Goal: Task Accomplishment & Management: Use online tool/utility

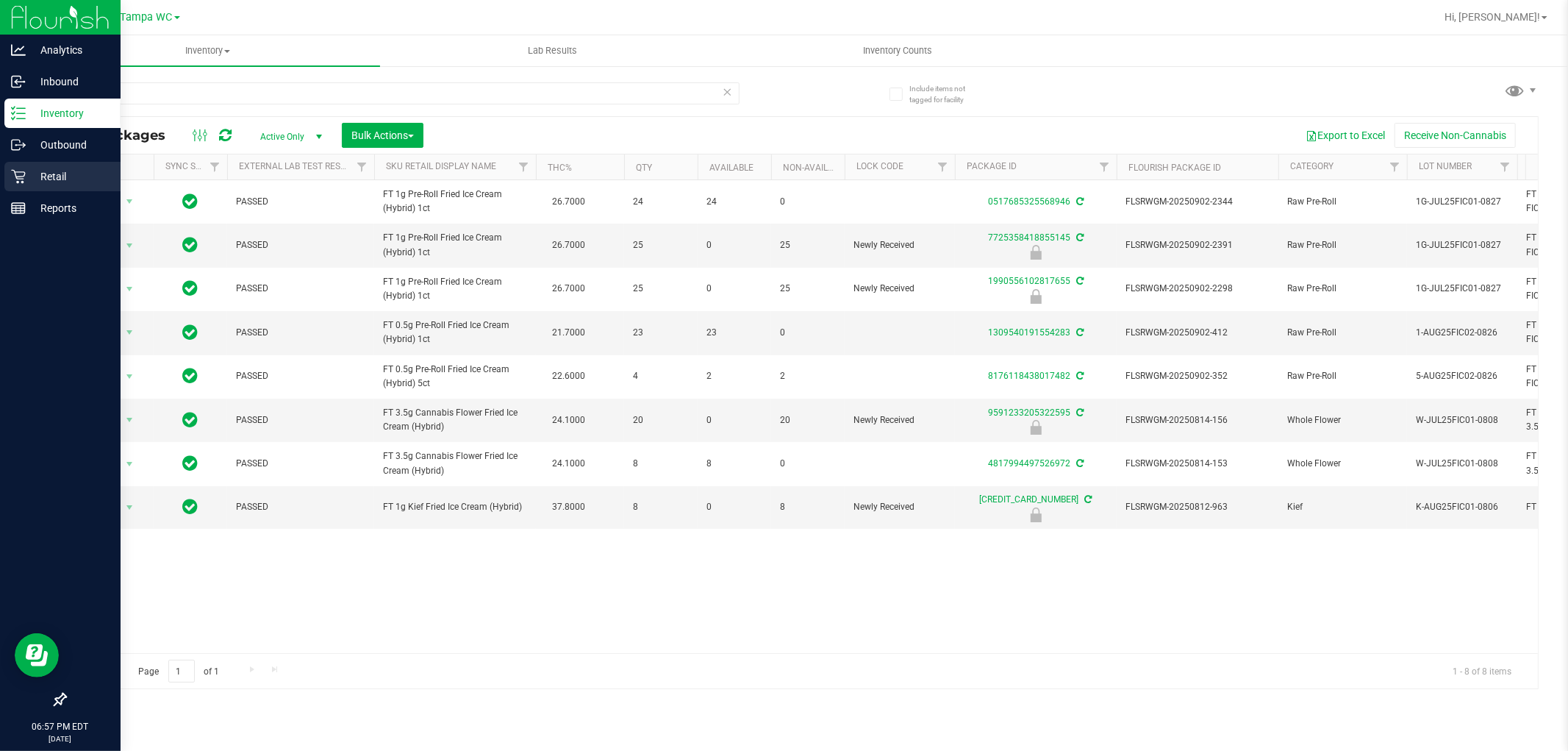
click at [54, 171] on p "Retail" at bounding box center [69, 177] width 88 height 18
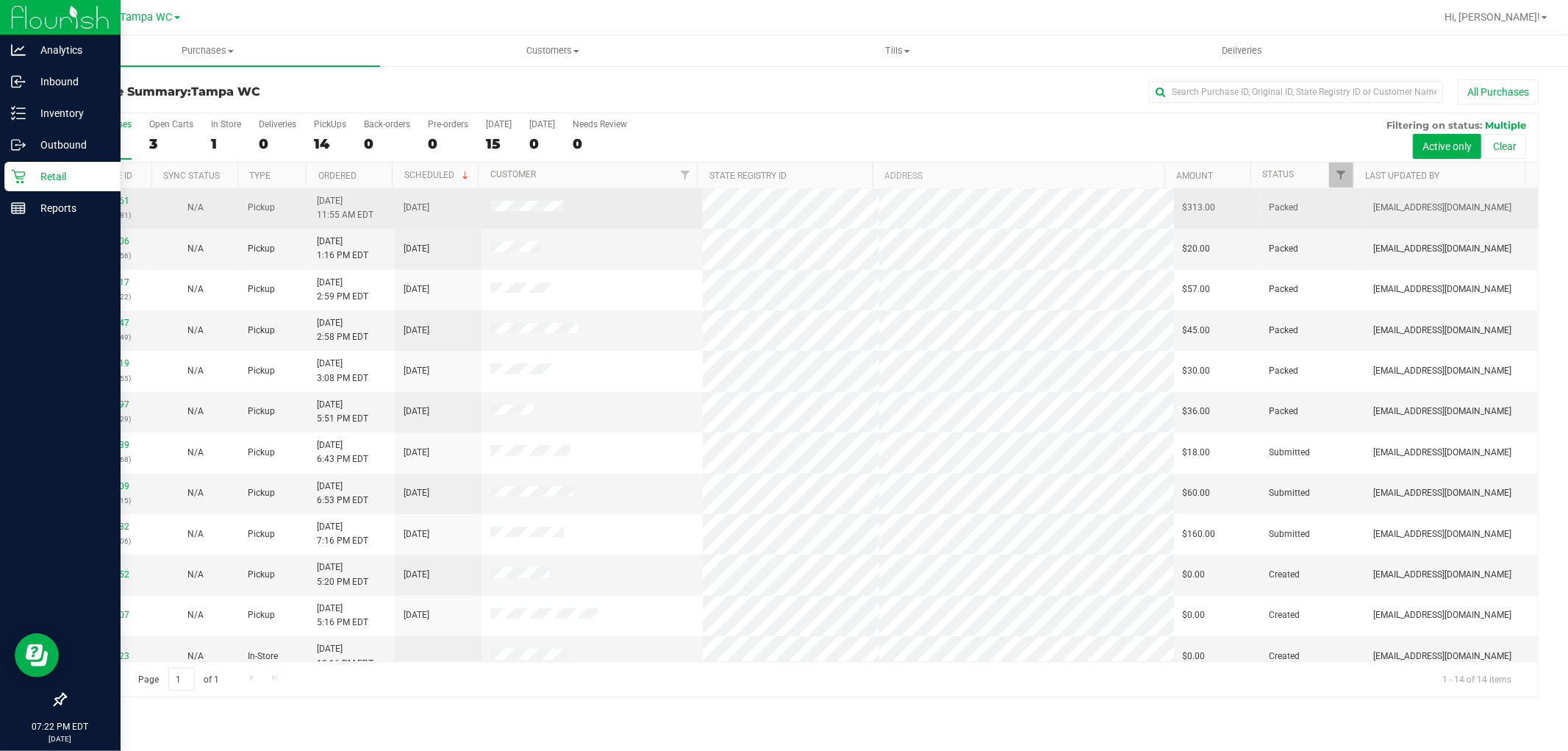
scroll to position [97, 0]
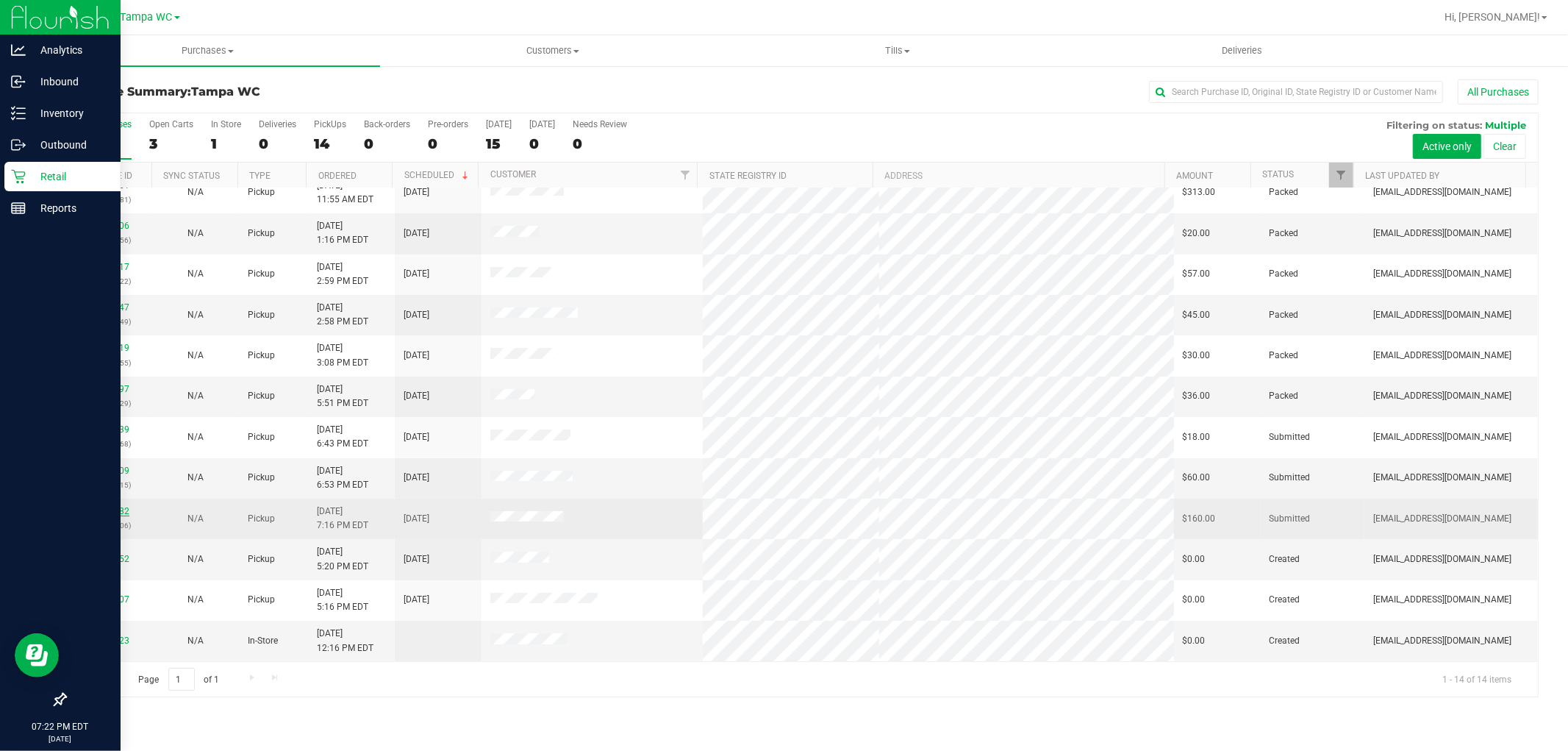
click at [98, 510] on link "11977282" at bounding box center [108, 511] width 41 height 11
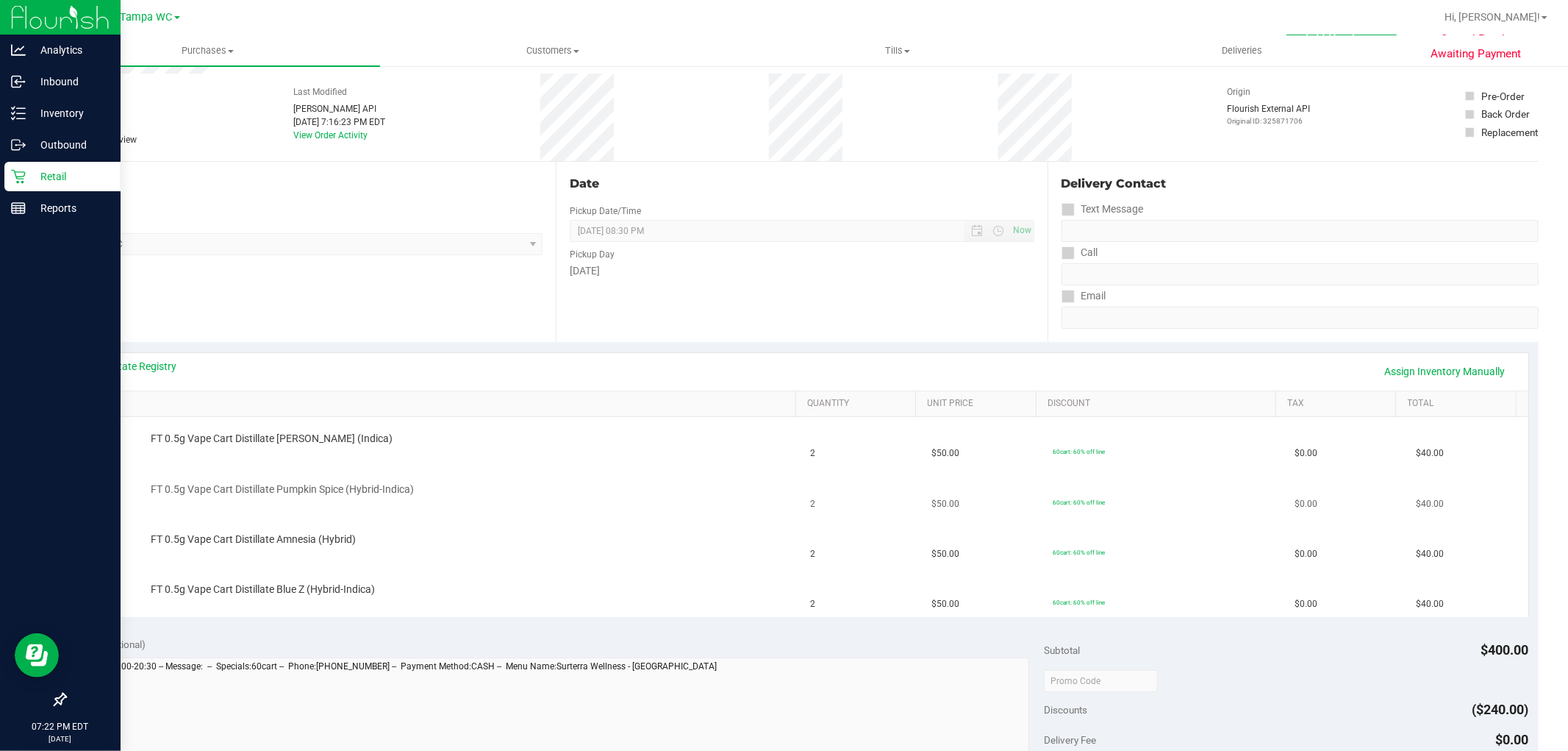
scroll to position [82, 0]
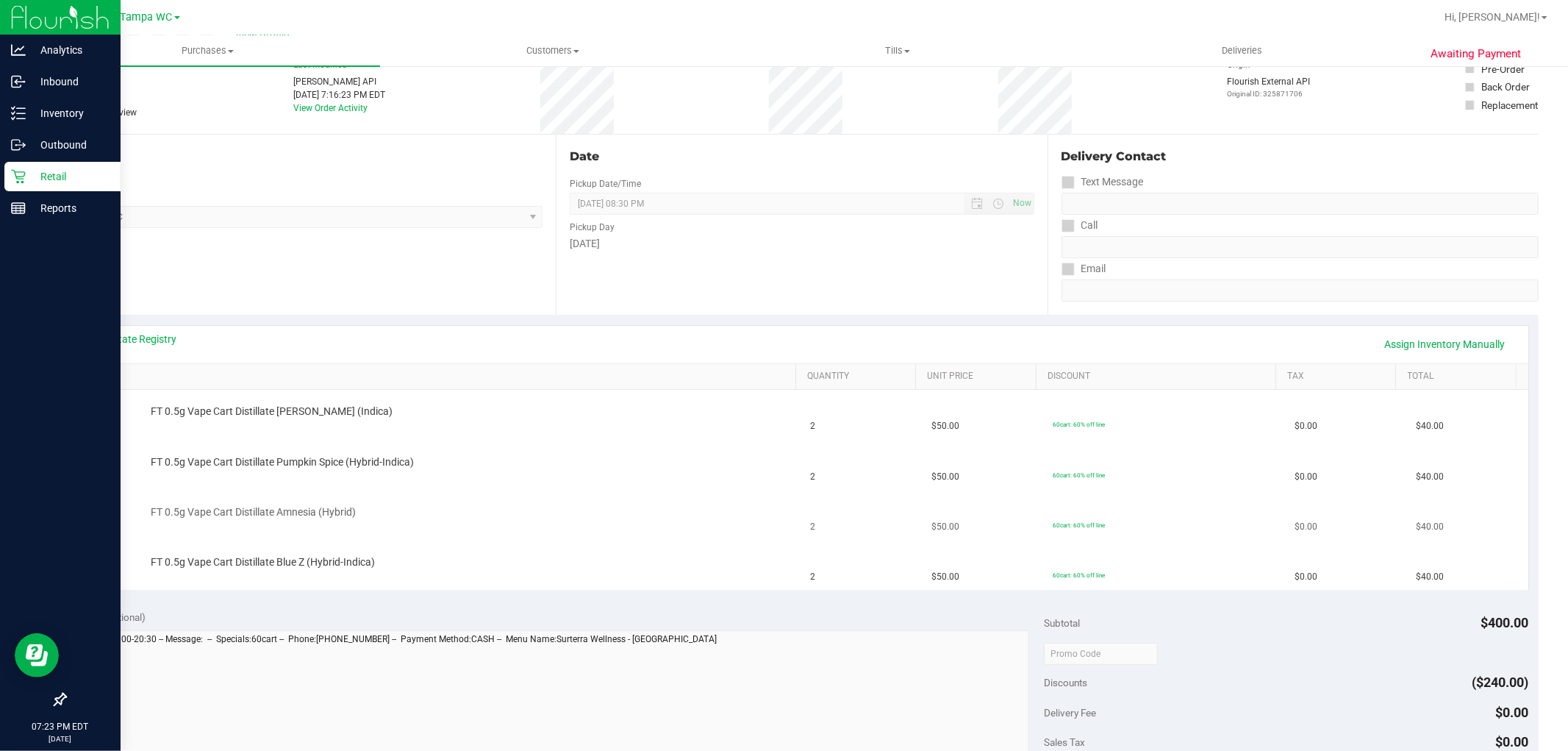
click at [445, 538] on td "FT 0.5g Vape Cart Distillate Amnesia (Hybrid)" at bounding box center [439, 515] width 726 height 50
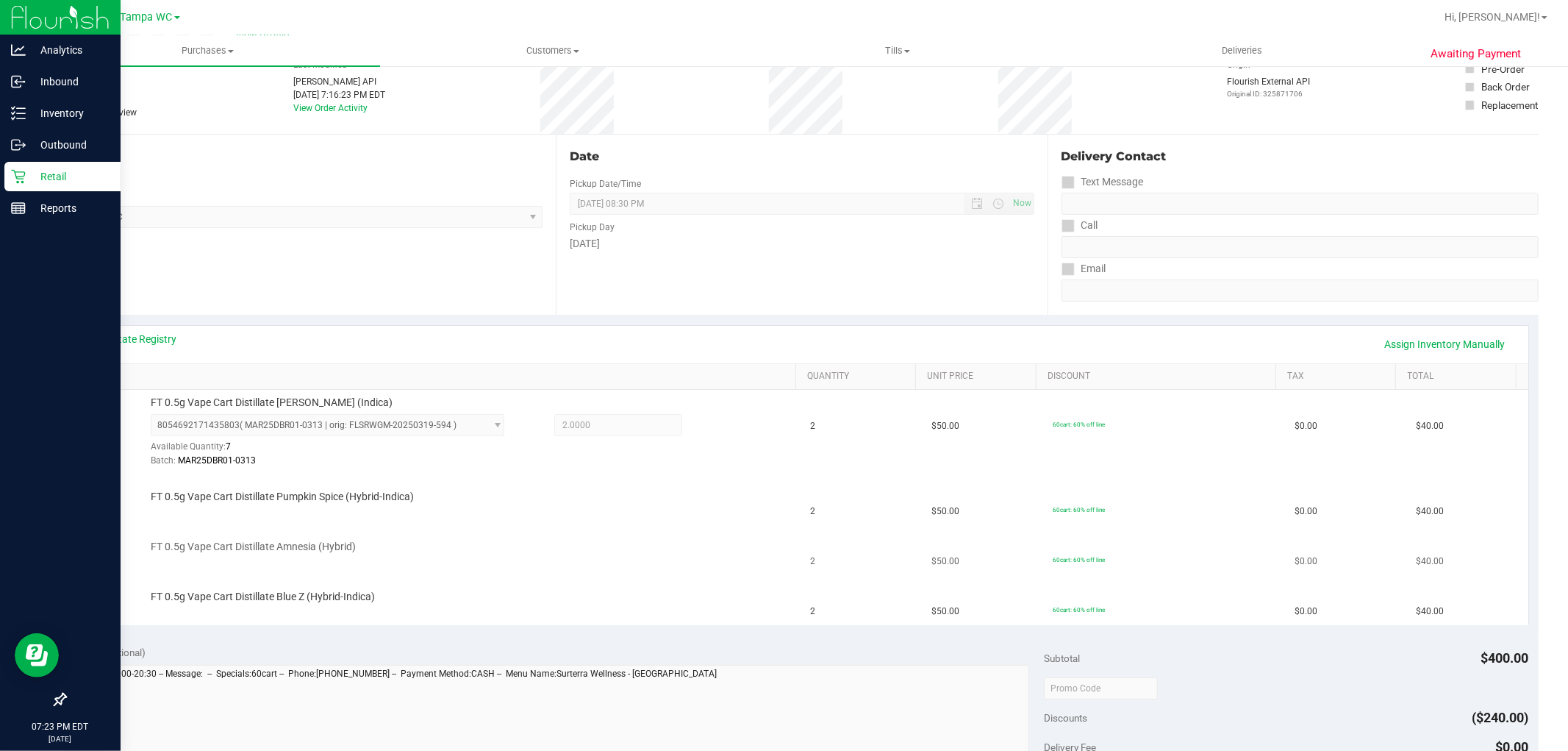
click at [657, 554] on div "FT 0.5g Vape Cart Distillate Amnesia (Hybrid)" at bounding box center [466, 547] width 645 height 15
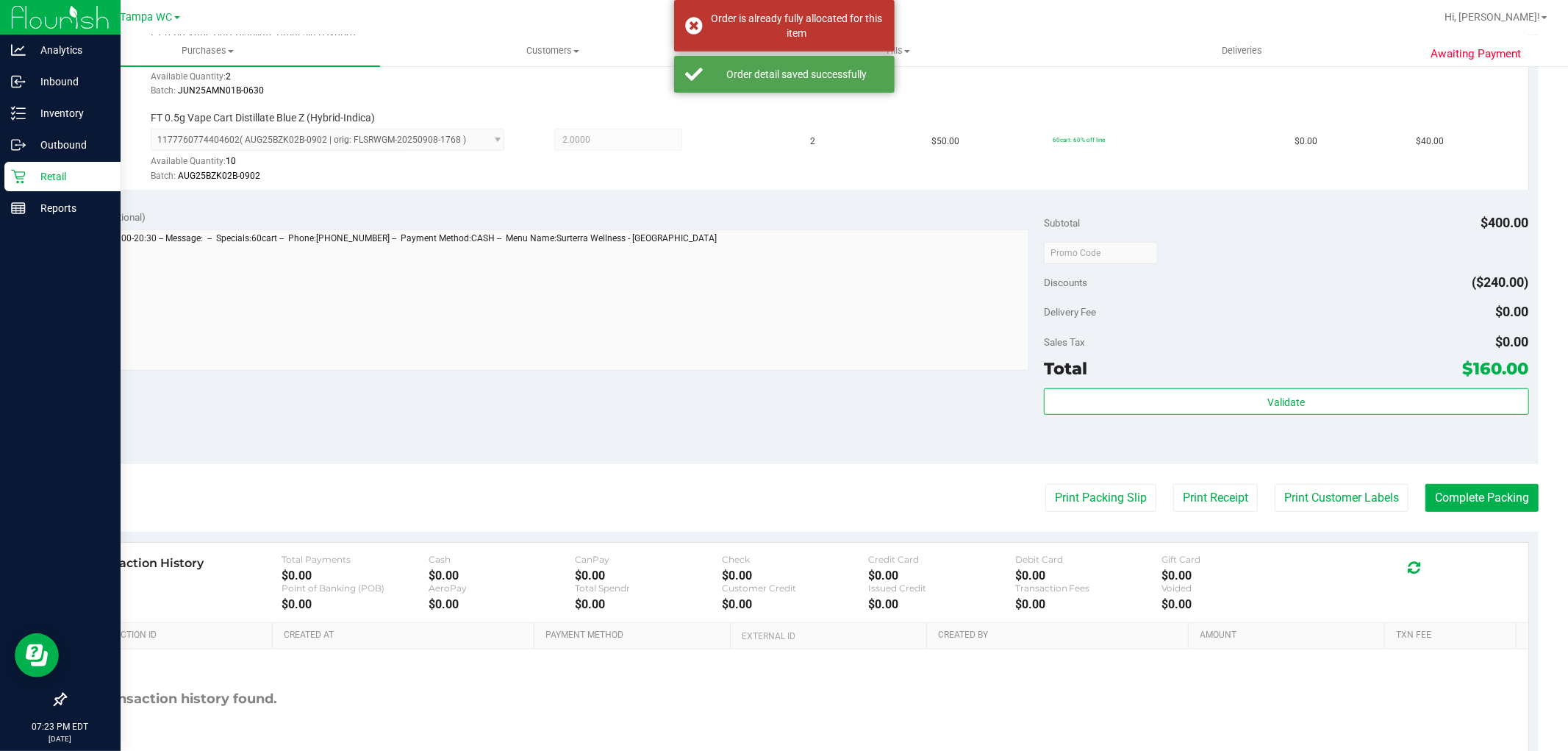
scroll to position [653, 0]
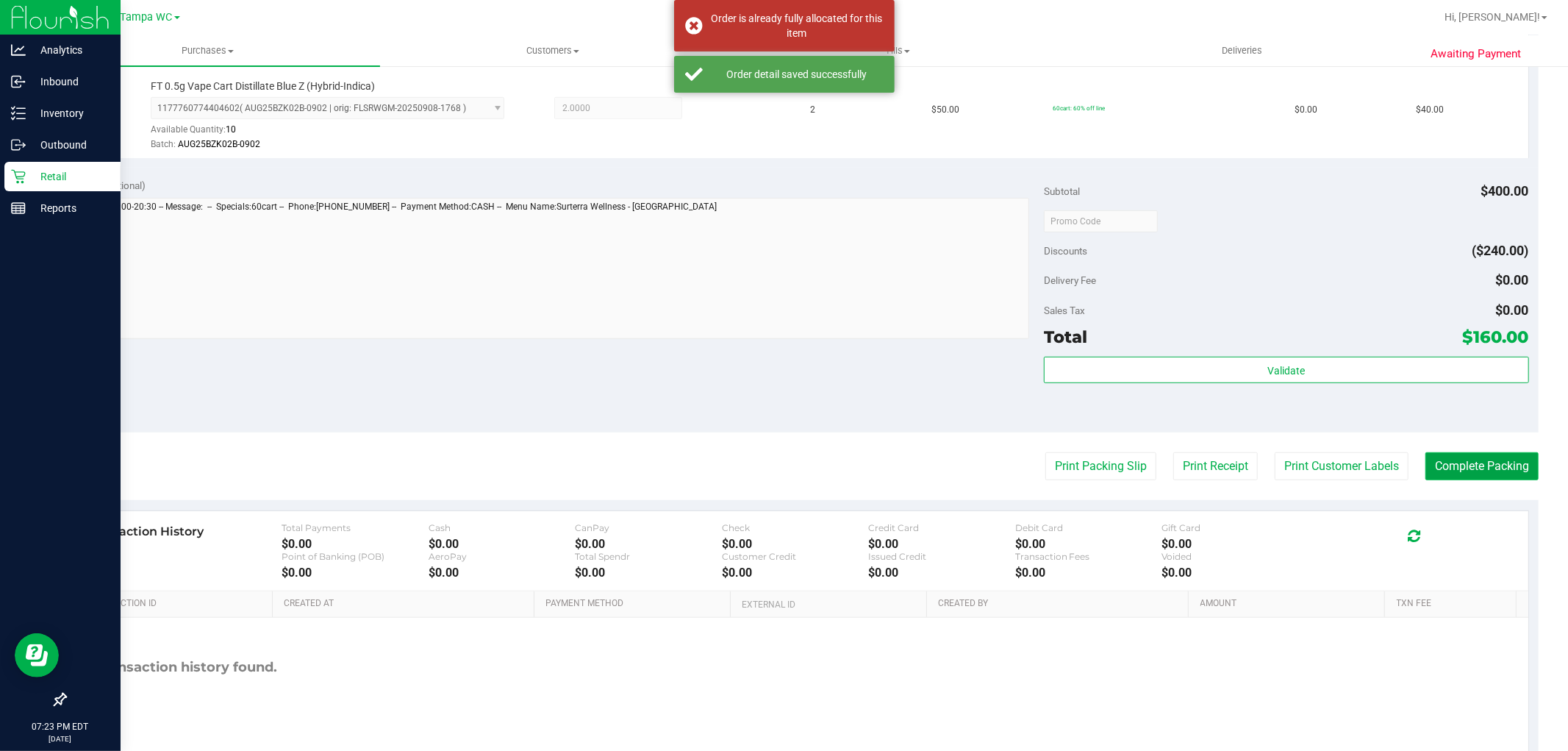
click at [1453, 462] on button "Complete Packing" at bounding box center [1482, 466] width 113 height 28
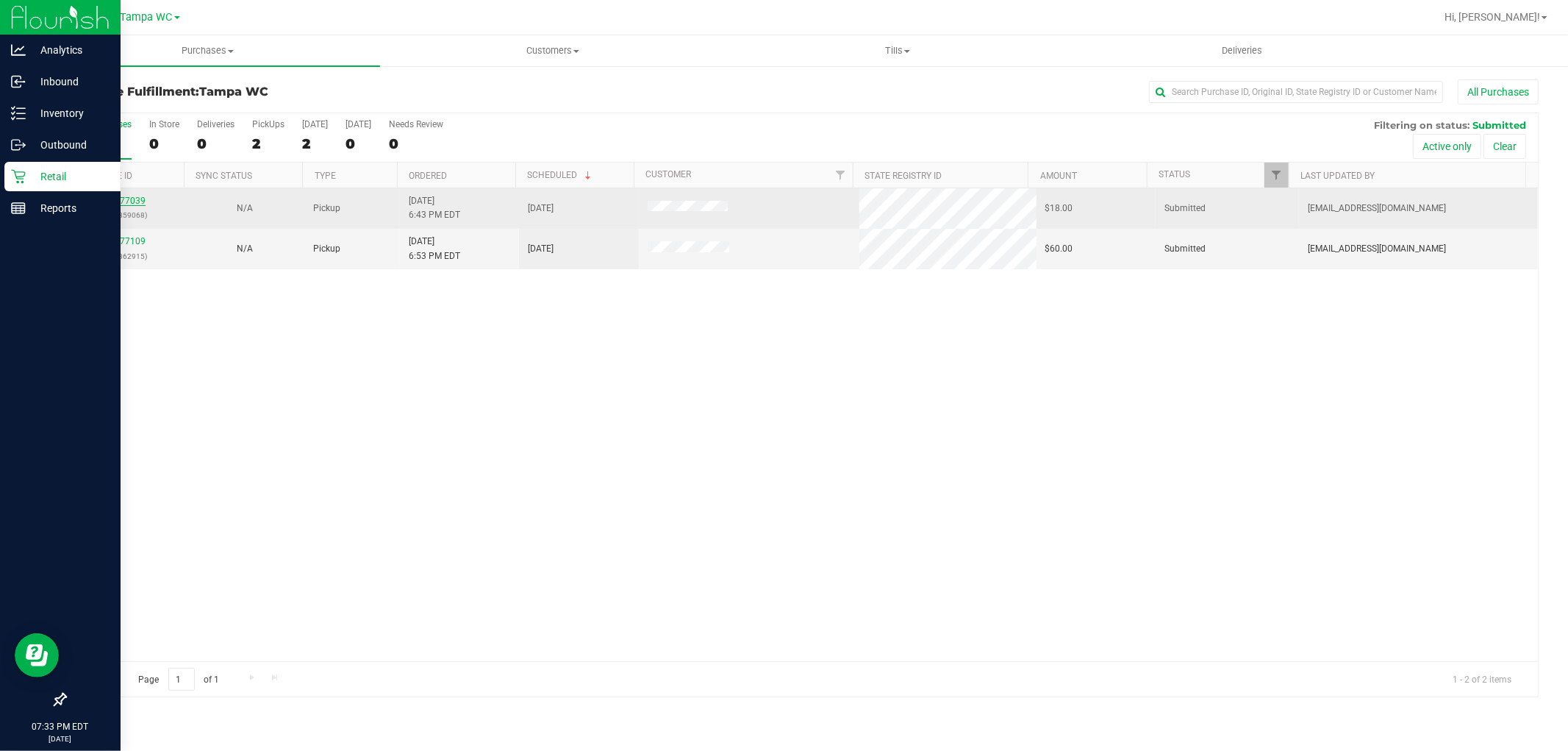
click at [119, 201] on link "11977039" at bounding box center [125, 201] width 41 height 11
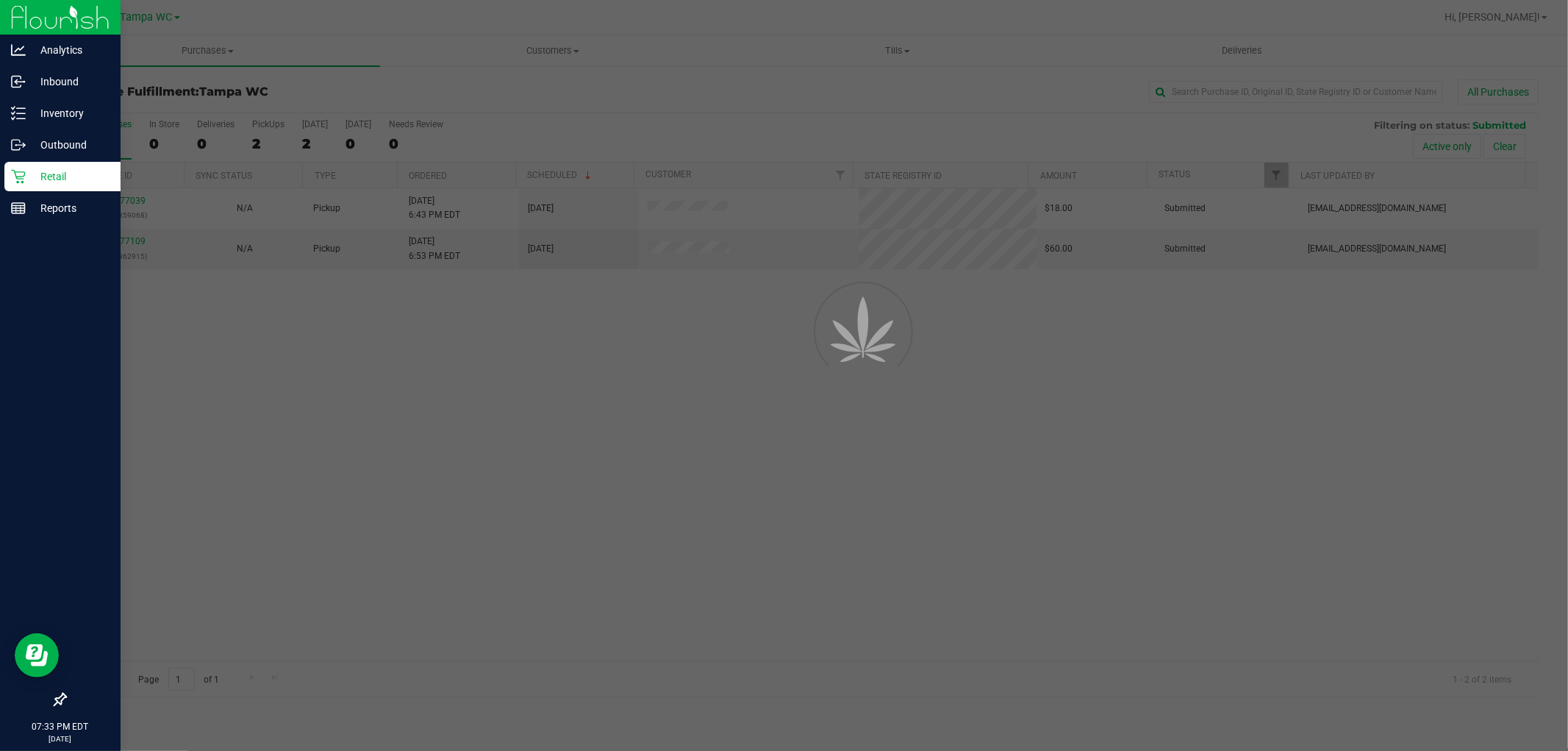
click at [128, 201] on div at bounding box center [784, 376] width 1568 height 751
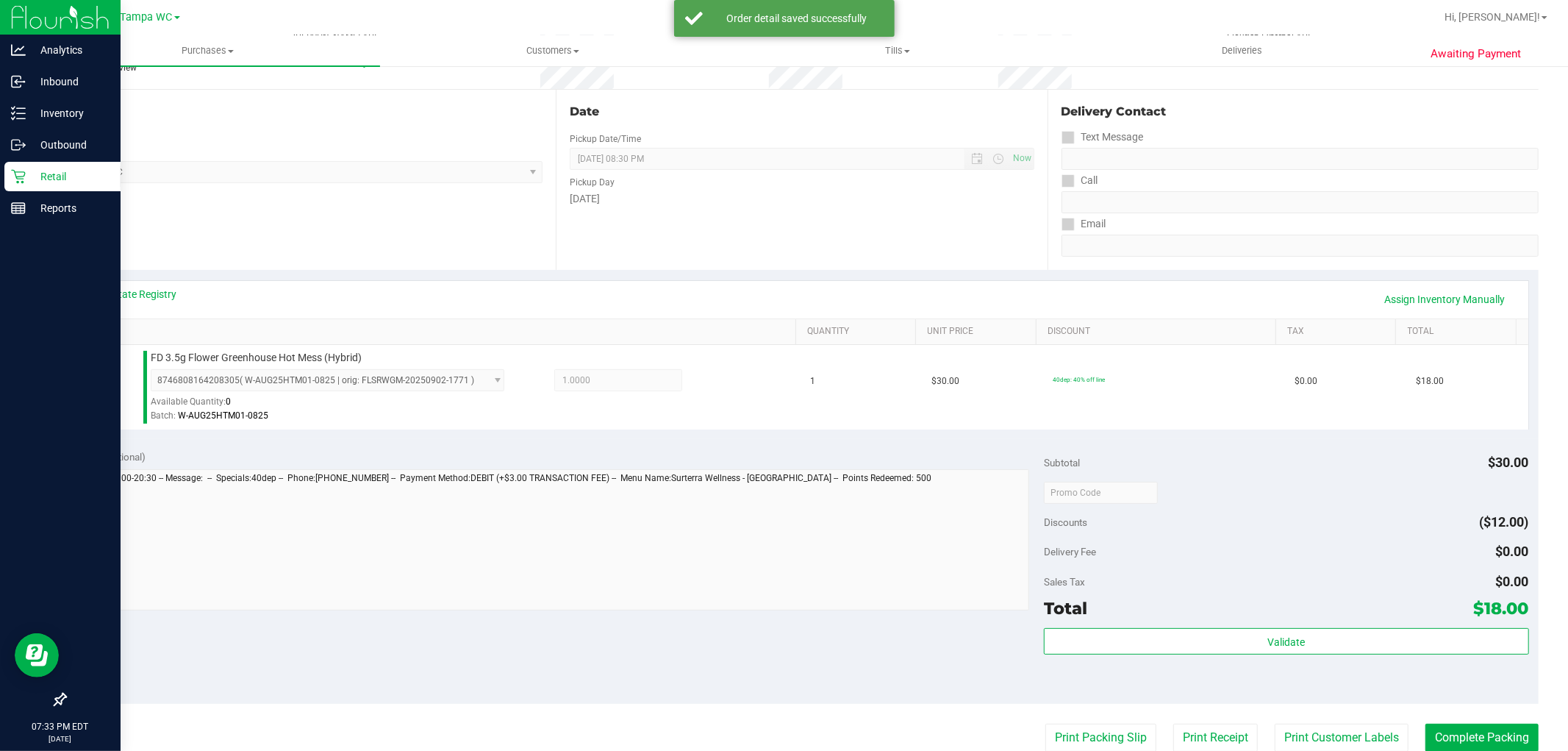
scroll to position [452, 0]
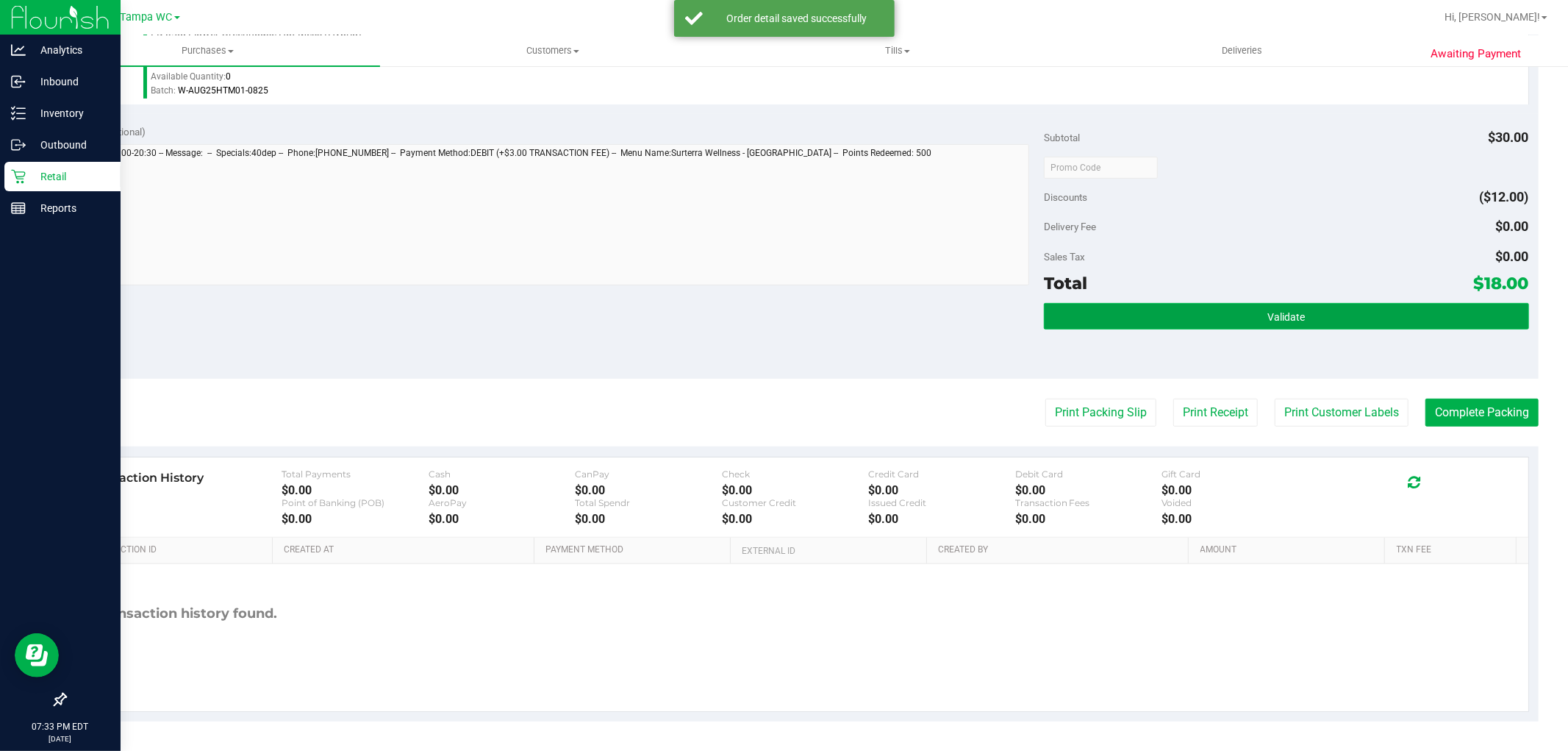
click at [1284, 311] on span "Validate" at bounding box center [1286, 317] width 38 height 11
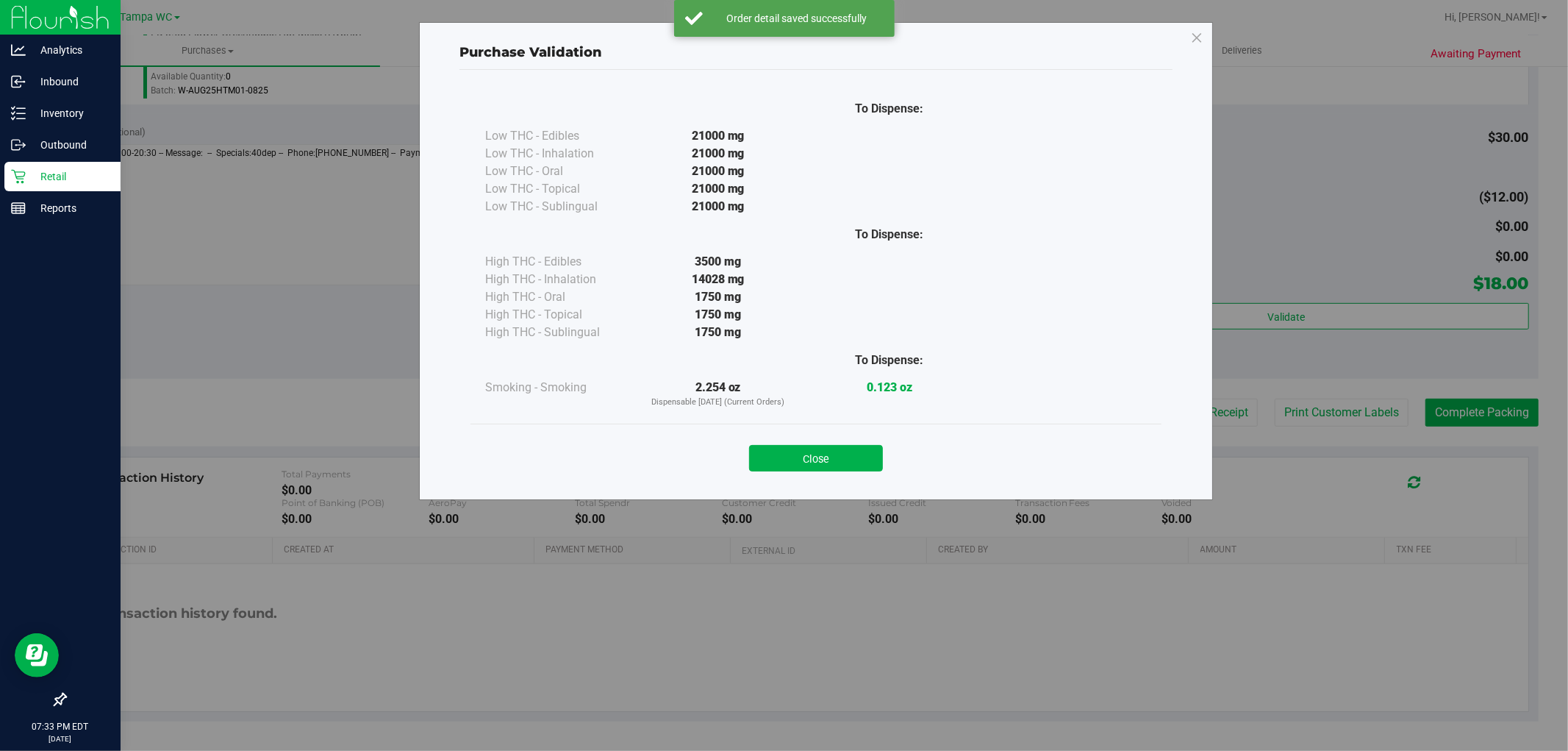
click at [802, 437] on div "Close" at bounding box center [816, 454] width 669 height 37
click at [802, 450] on button "Close" at bounding box center [816, 458] width 134 height 26
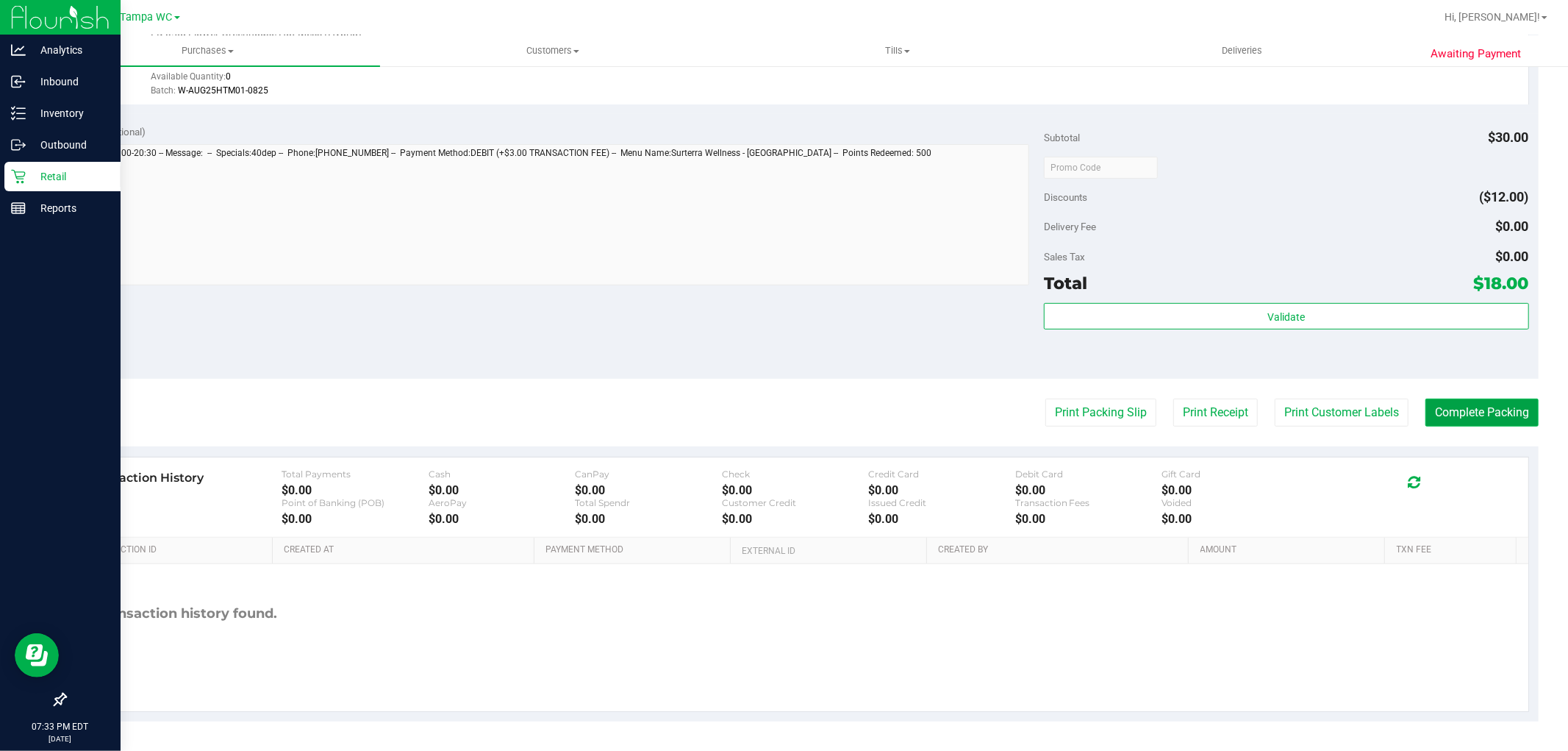
click at [1495, 402] on button "Complete Packing" at bounding box center [1482, 412] width 113 height 28
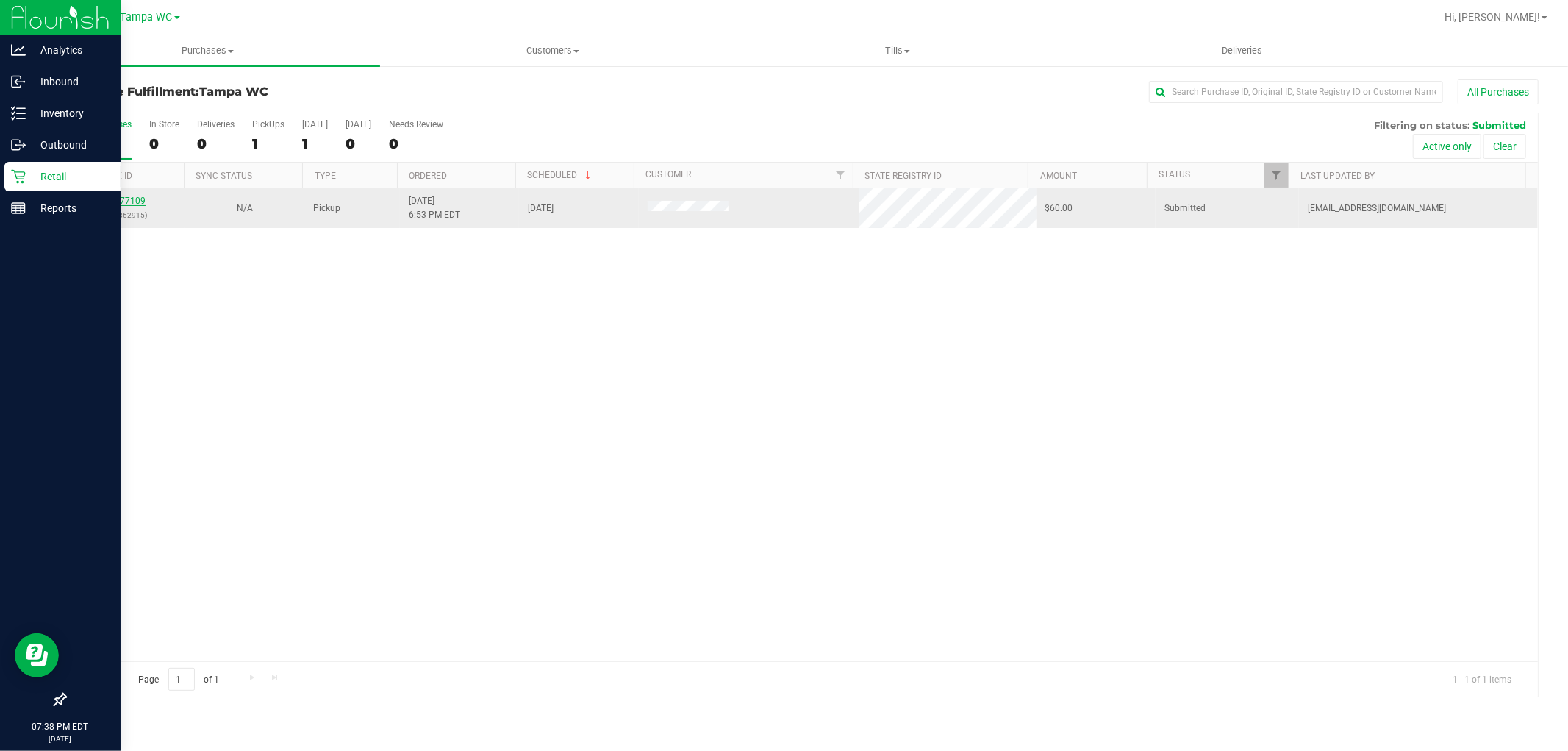
click at [128, 201] on link "11977109" at bounding box center [125, 201] width 41 height 11
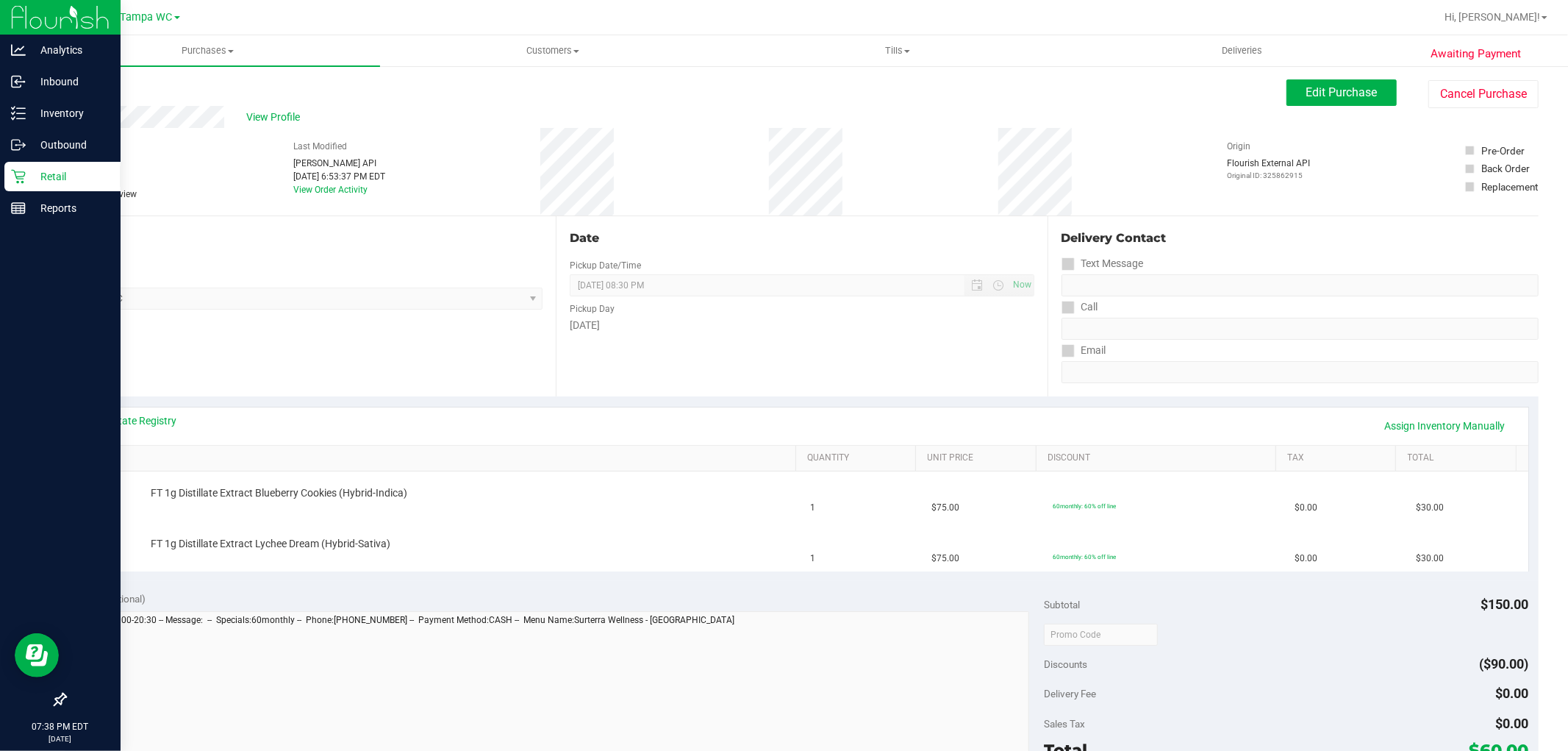
drag, startPoint x: 689, startPoint y: 356, endPoint x: 702, endPoint y: 353, distance: 13.3
click at [692, 356] on div "Date Pickup Date/Time [DATE] Now [DATE] 08:30 PM Now Pickup Day [DATE]" at bounding box center [801, 306] width 491 height 180
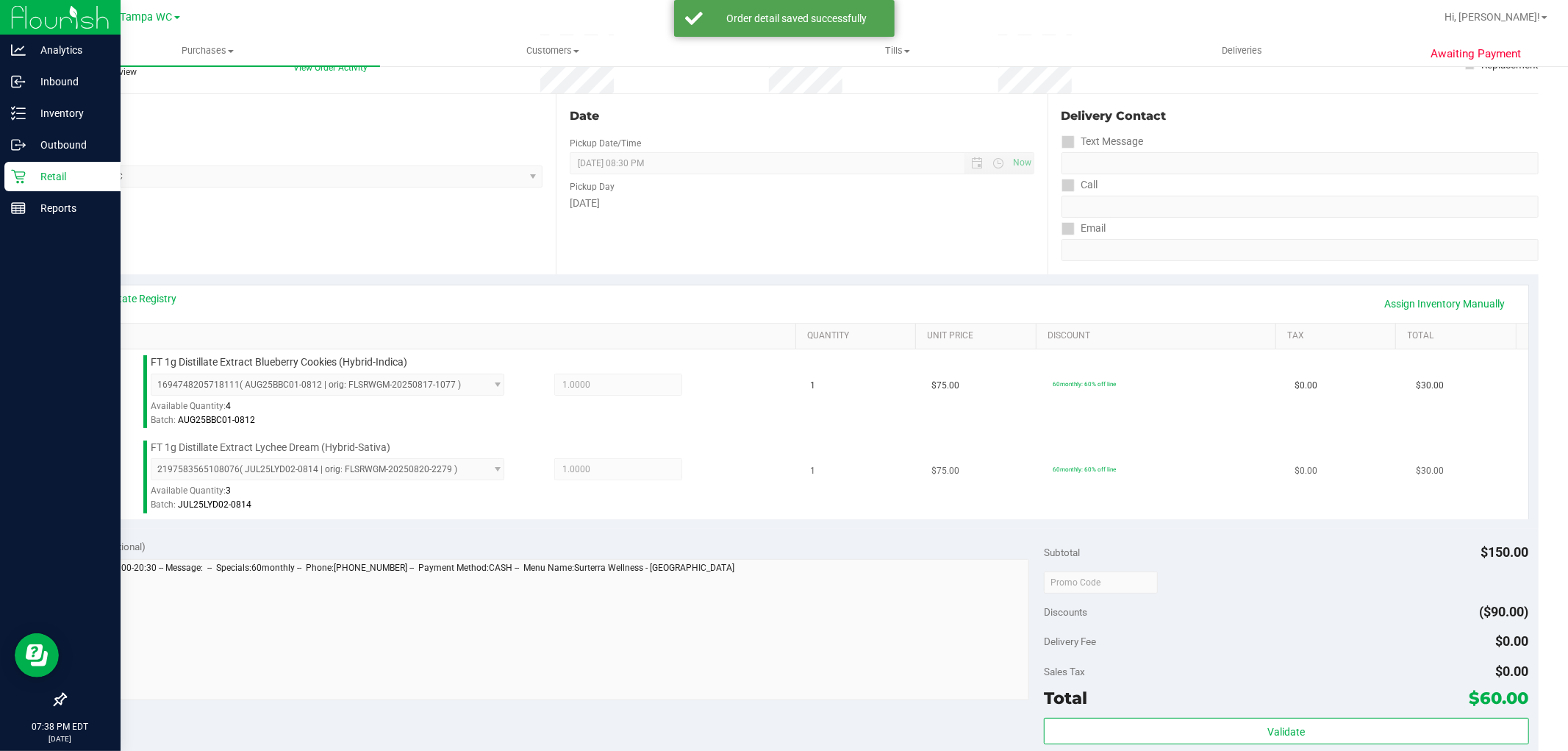
scroll to position [164, 0]
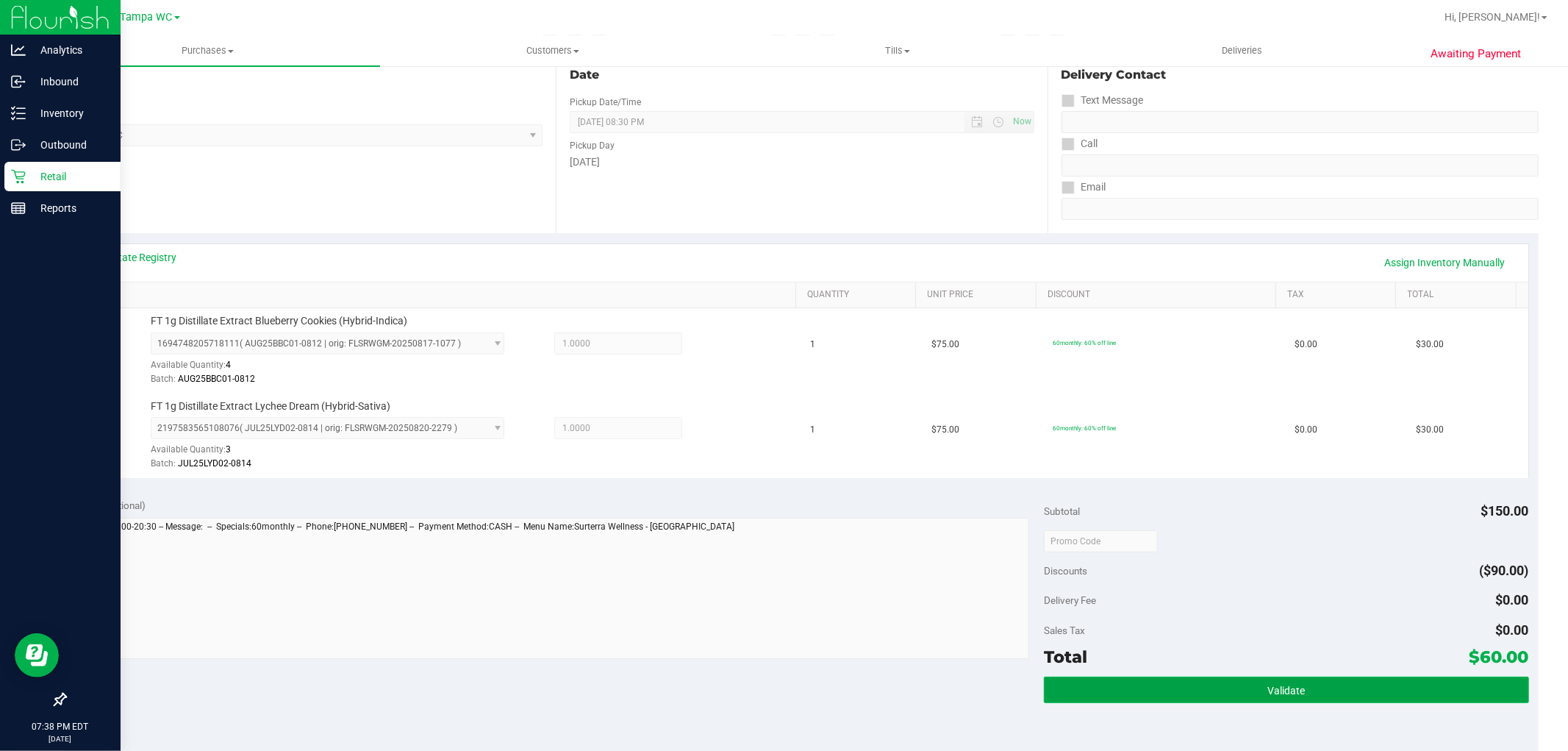
click at [1335, 685] on button "Validate" at bounding box center [1286, 689] width 485 height 26
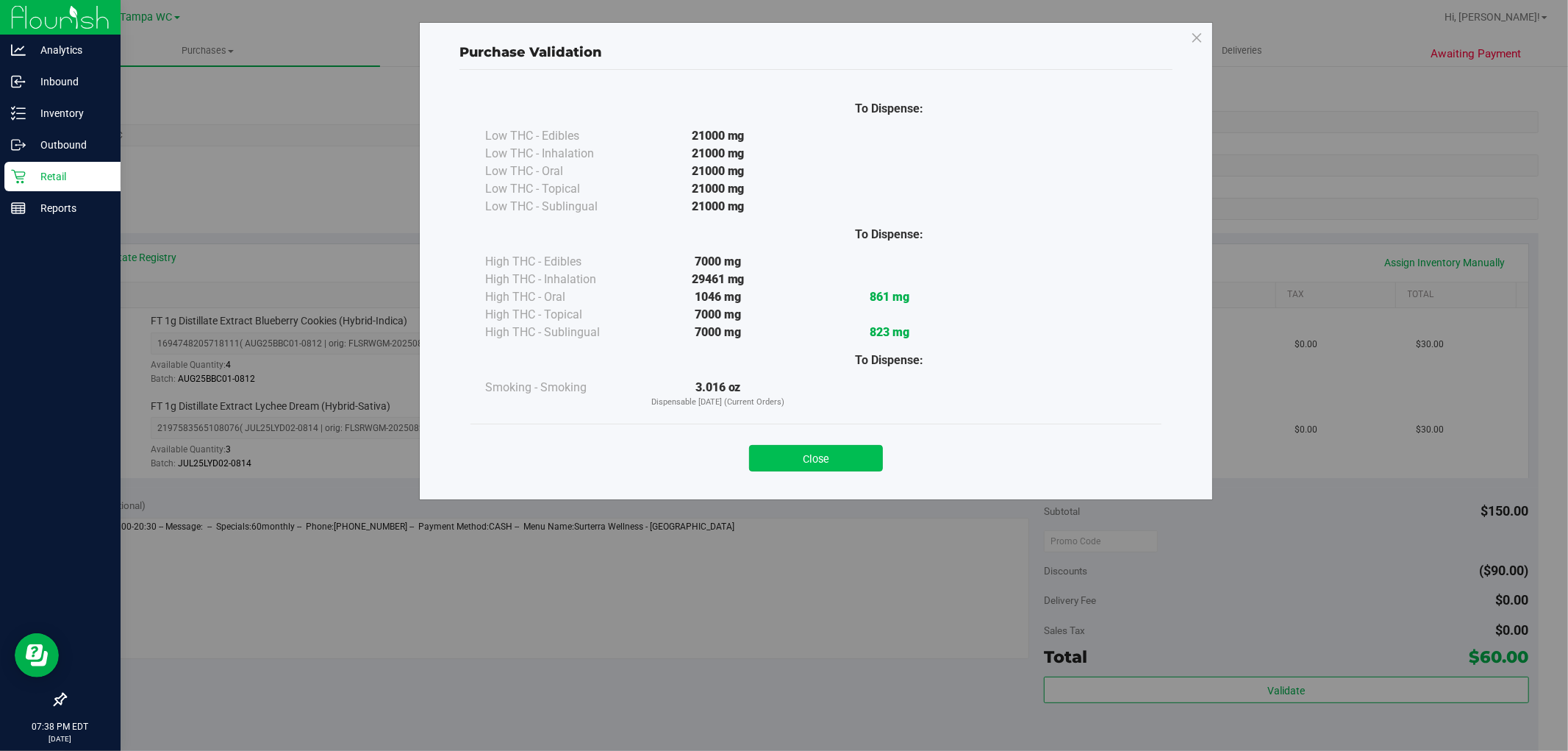
click at [863, 458] on button "Close" at bounding box center [816, 458] width 134 height 26
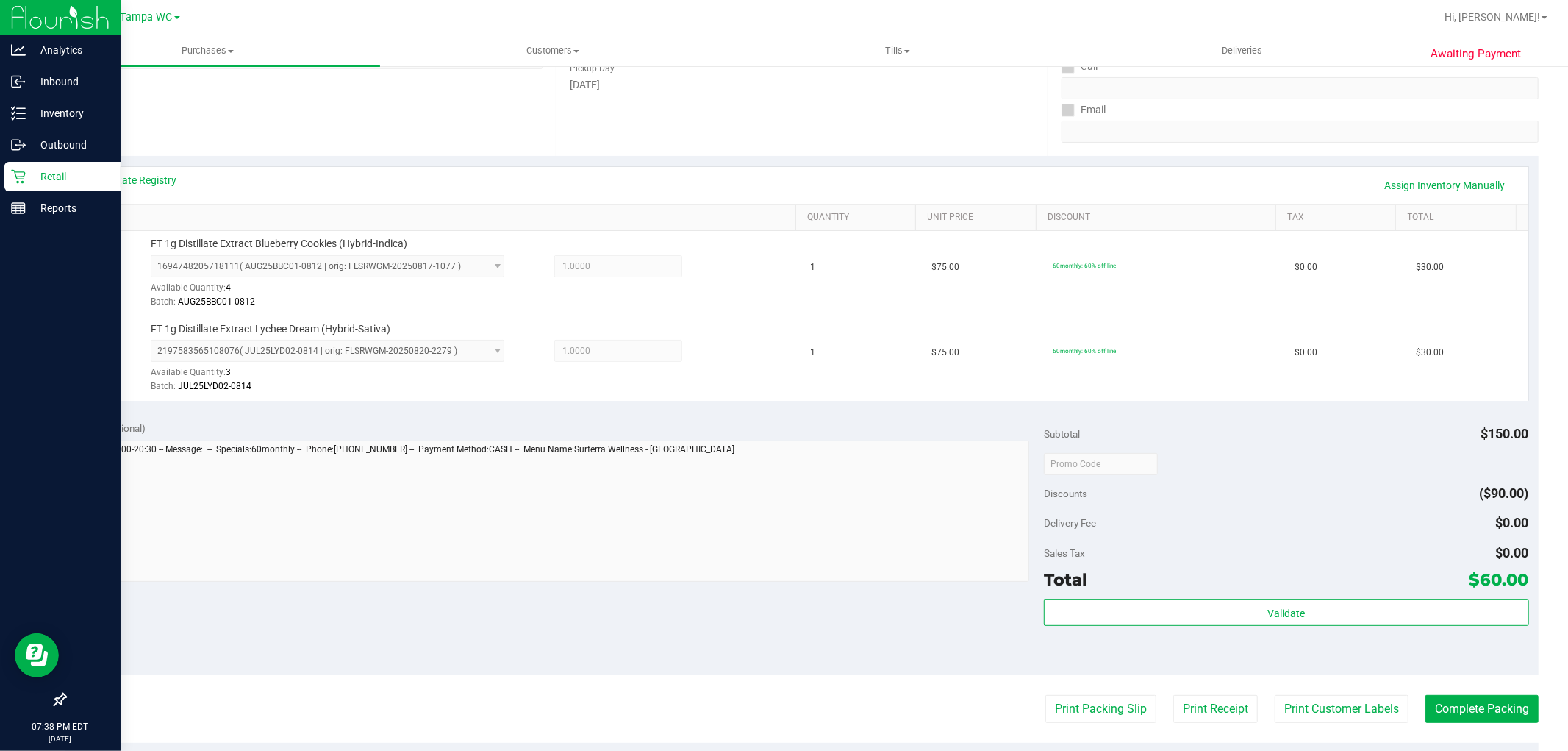
scroll to position [490, 0]
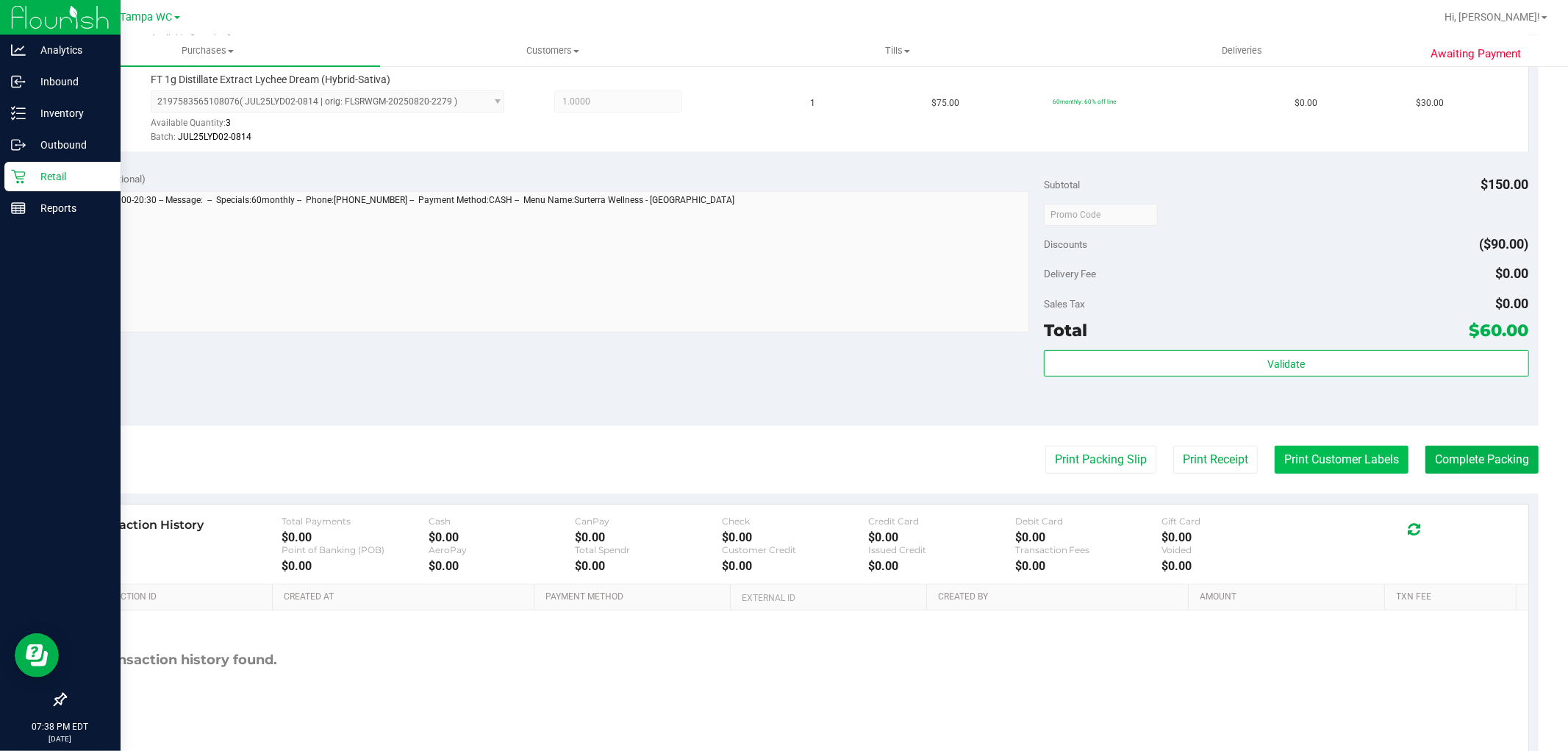
click at [1339, 459] on button "Print Customer Labels" at bounding box center [1342, 460] width 134 height 28
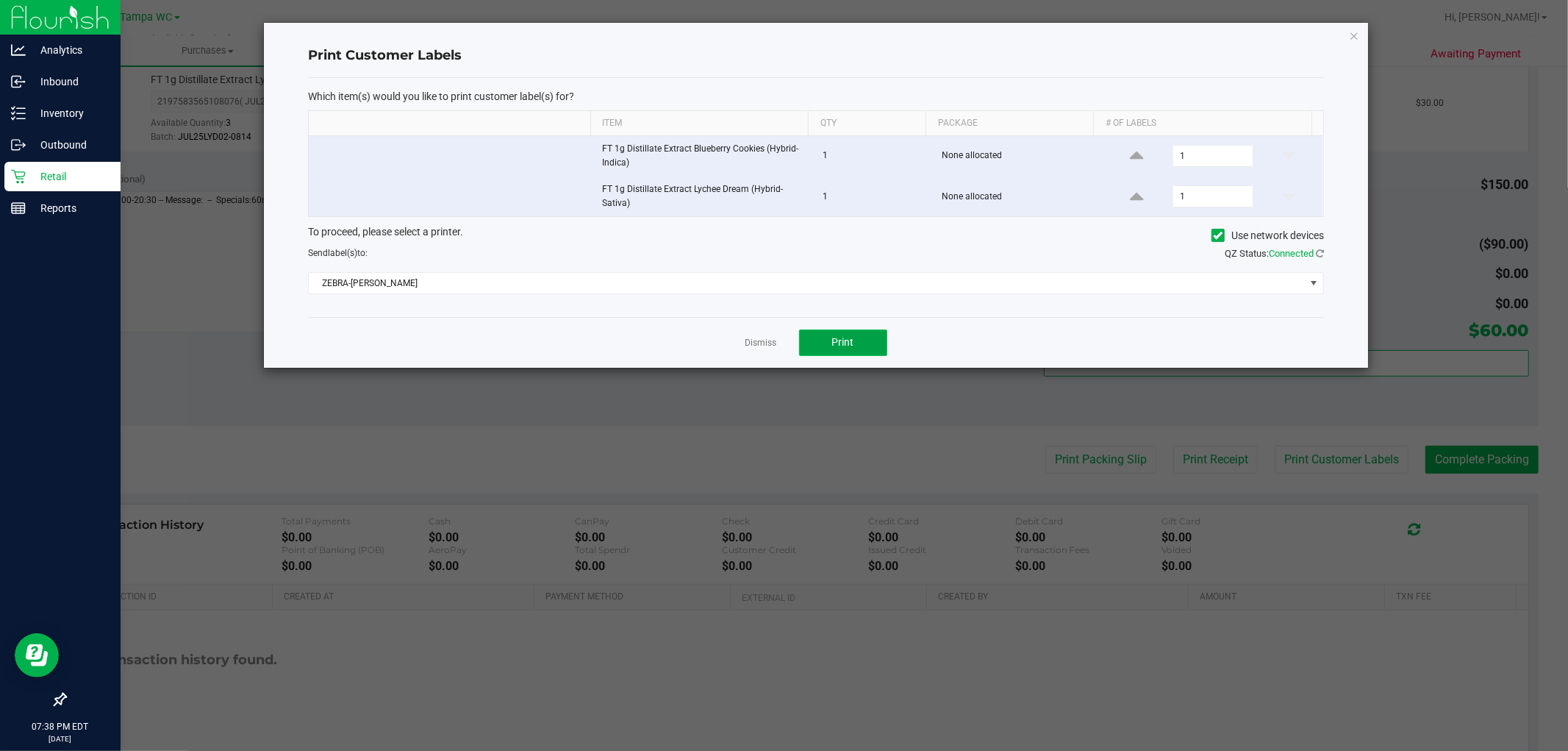
click at [840, 337] on span "Print" at bounding box center [842, 341] width 22 height 11
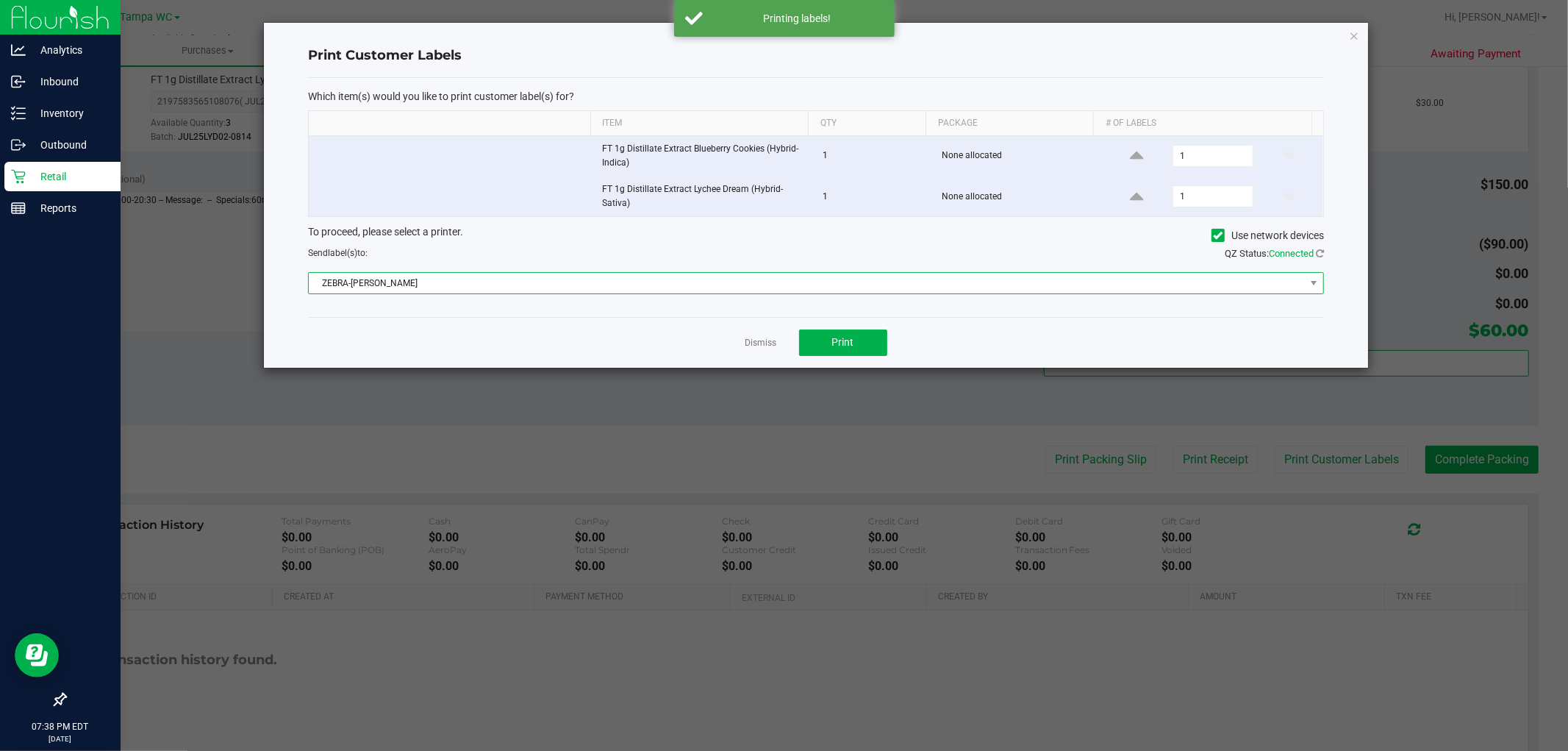
click at [846, 285] on span "ZEBRA-[PERSON_NAME]" at bounding box center [806, 282] width 996 height 20
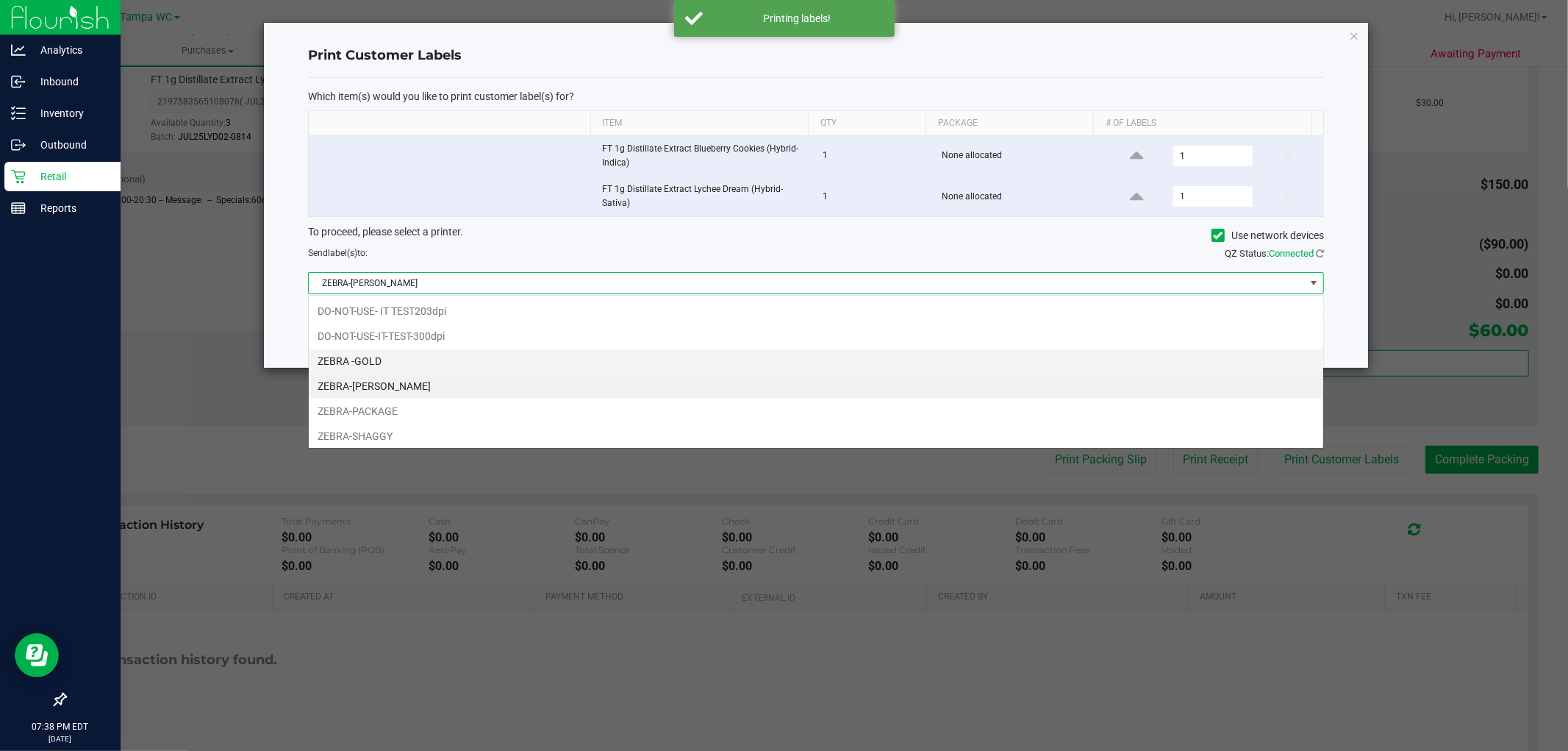
scroll to position [22, 1016]
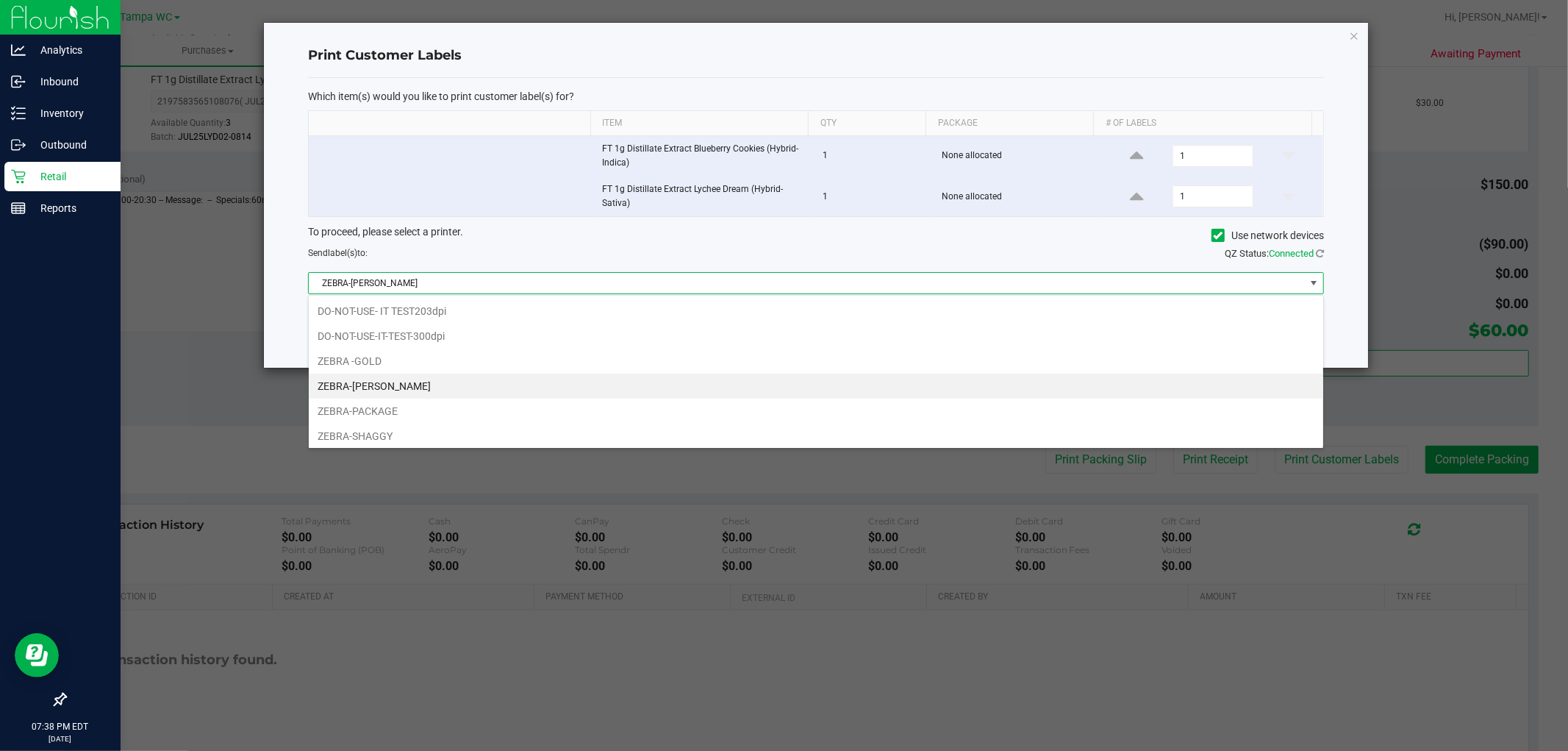
click at [284, 261] on div "Print Customer Labels Which item(s) would you like to print customer label(s) f…" at bounding box center [816, 195] width 1105 height 345
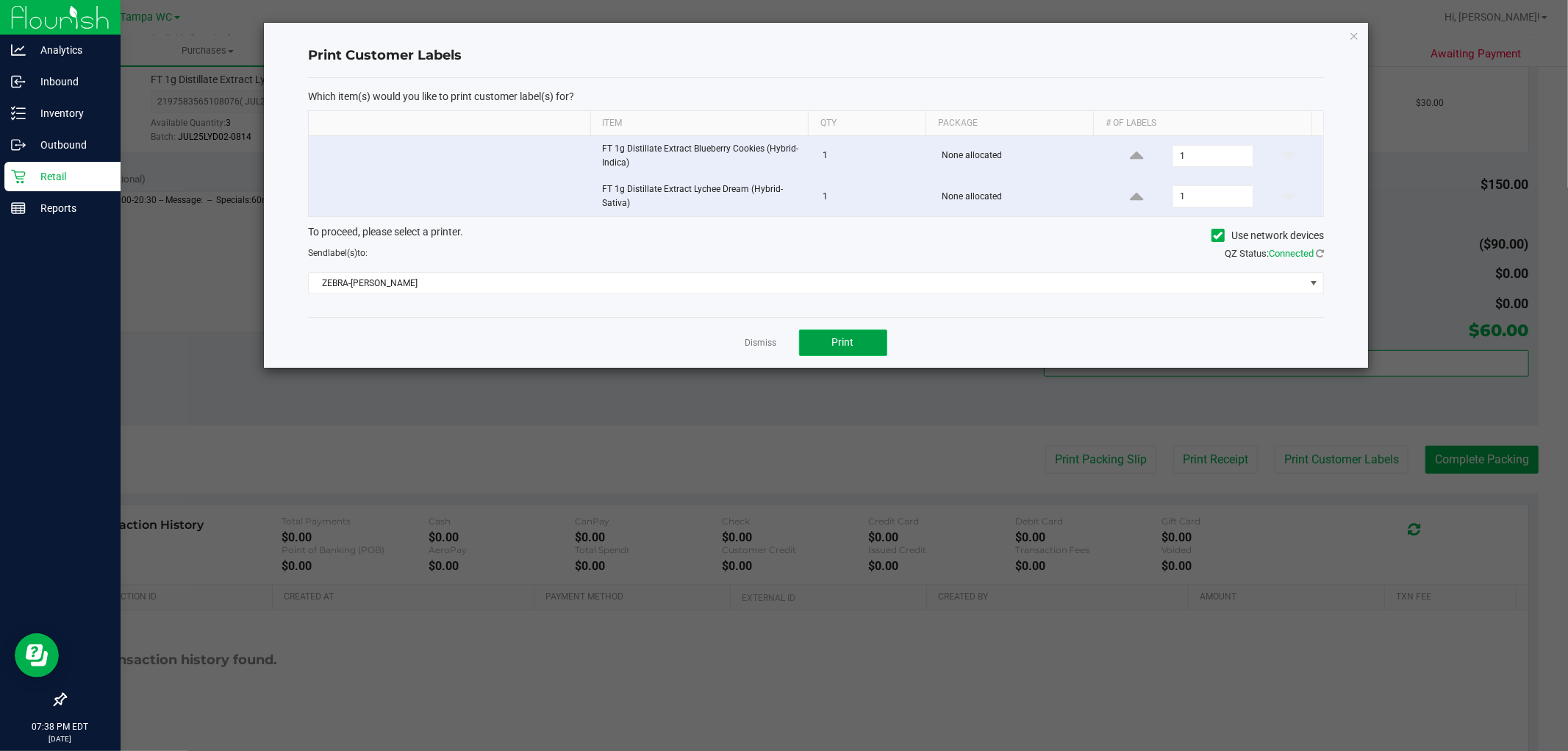
click at [812, 339] on button "Print" at bounding box center [843, 343] width 88 height 26
click at [765, 343] on link "Dismiss" at bounding box center [762, 343] width 32 height 12
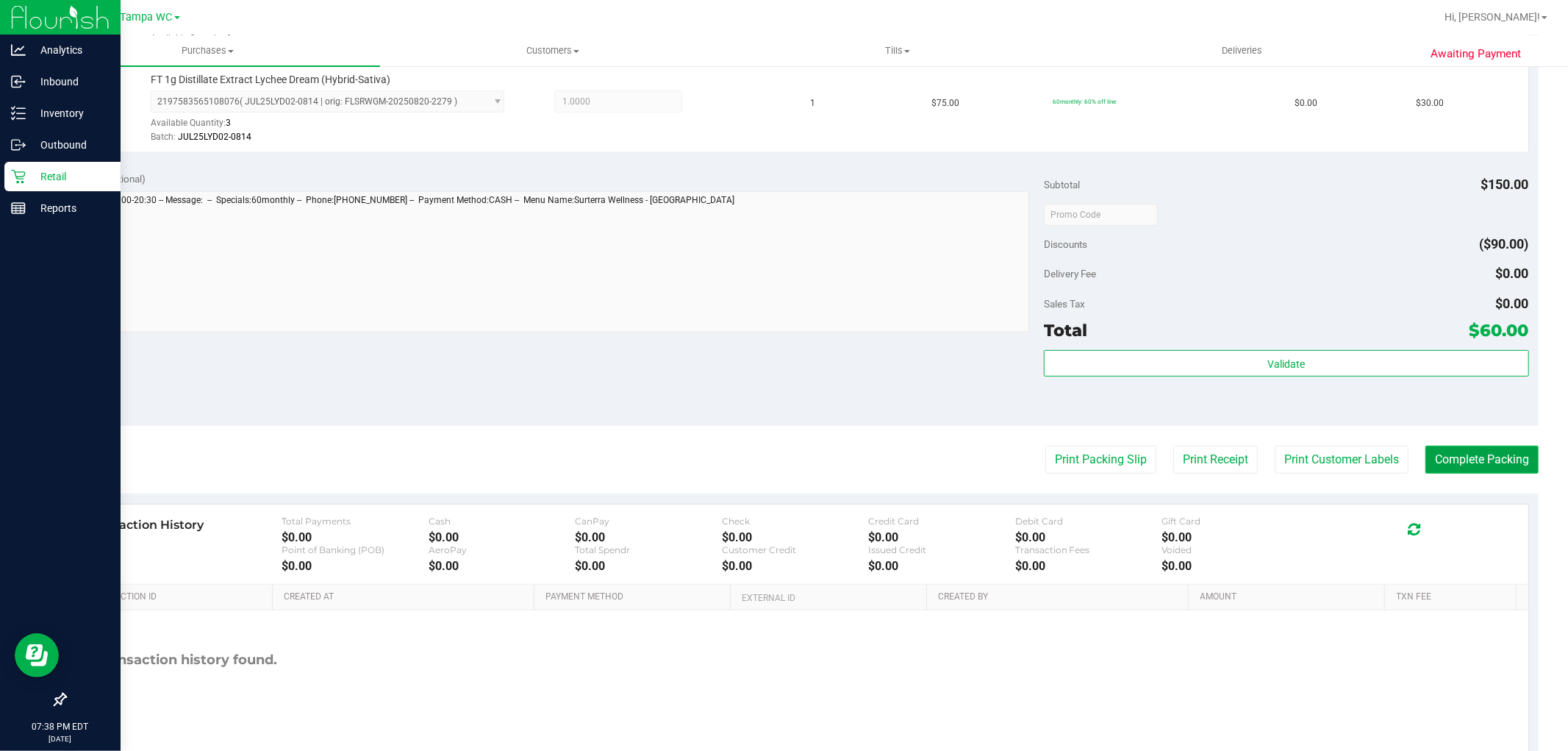
click at [1457, 453] on button "Complete Packing" at bounding box center [1482, 460] width 113 height 28
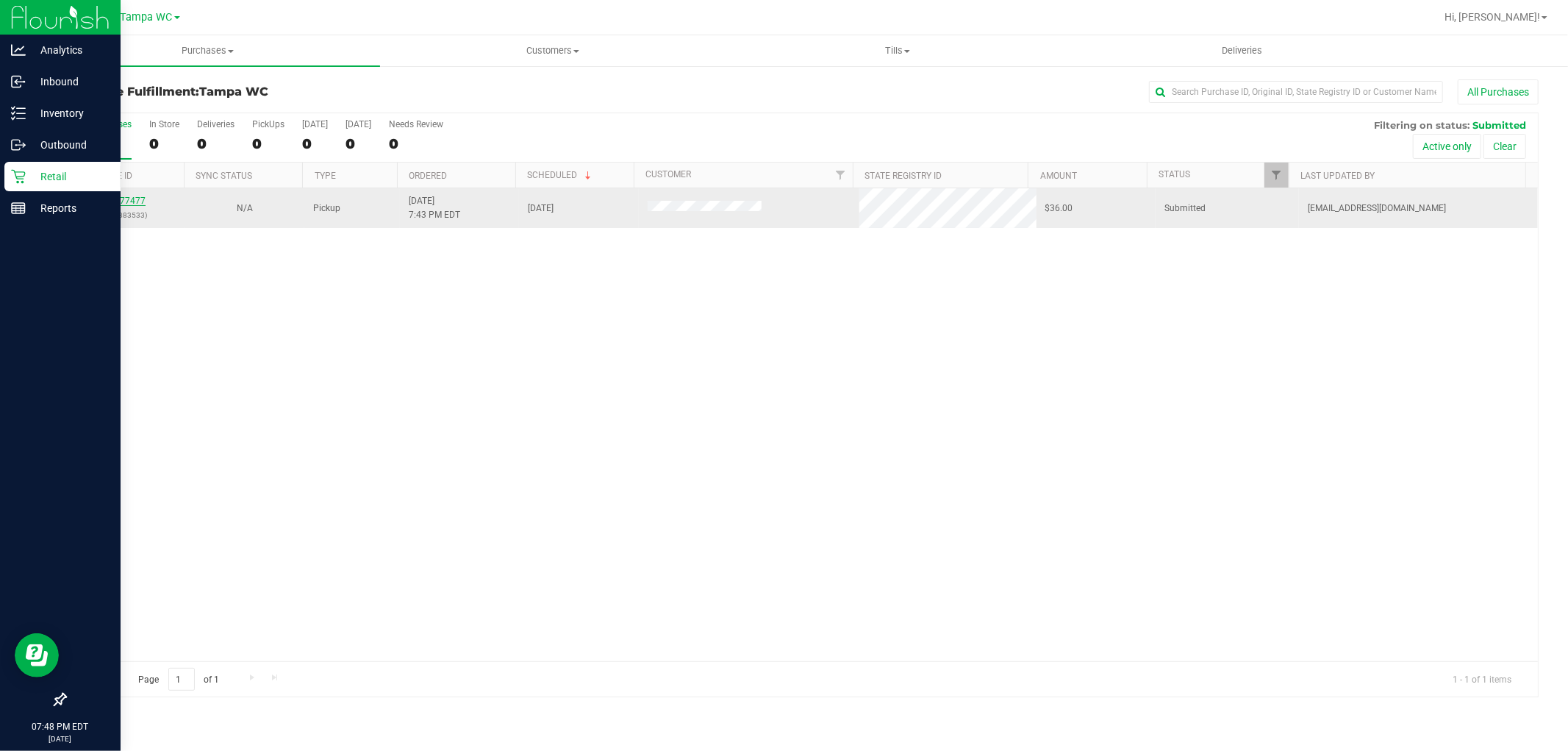
click at [127, 201] on link "11977477" at bounding box center [125, 201] width 41 height 11
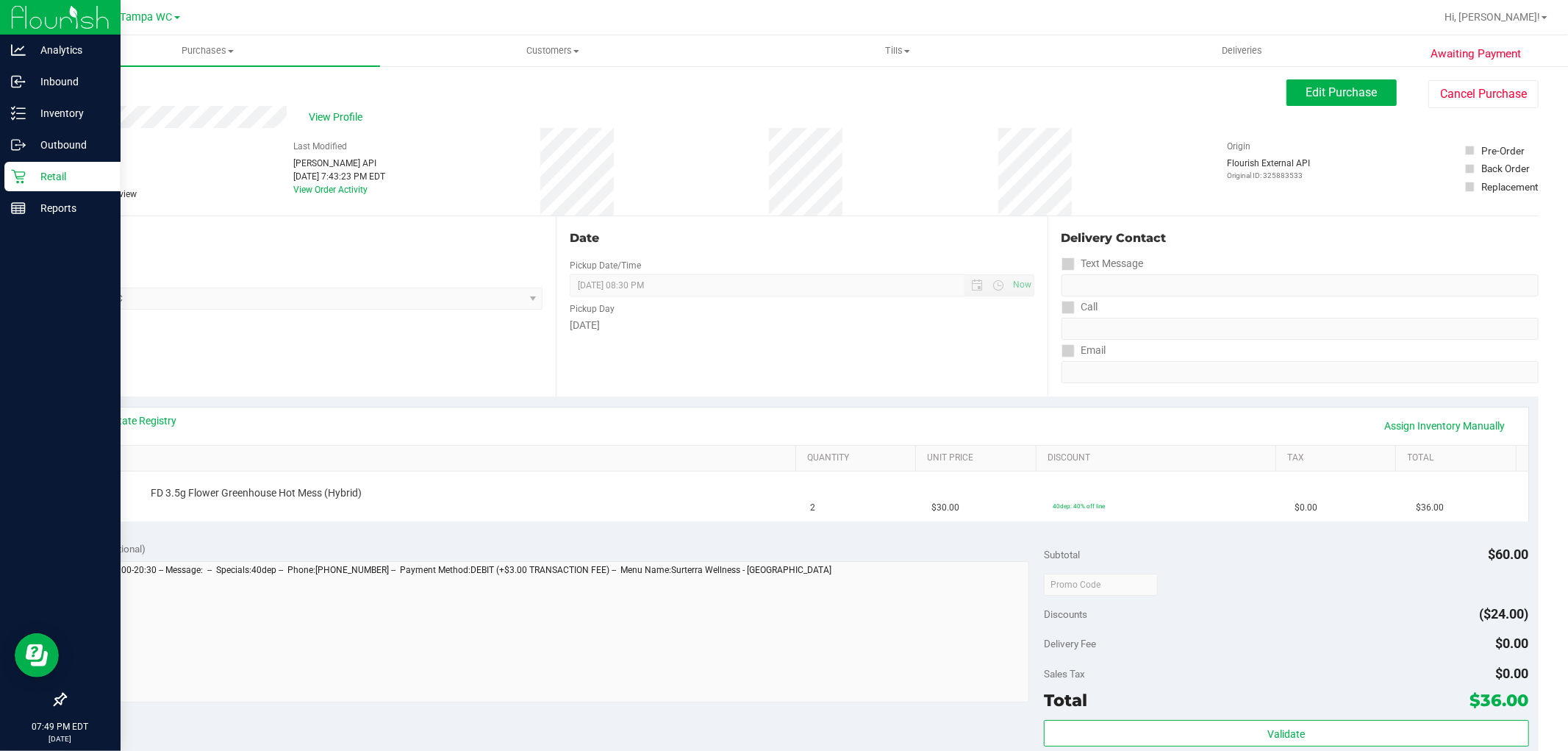
click at [1165, 559] on div "Subtotal $60.00" at bounding box center [1286, 554] width 485 height 26
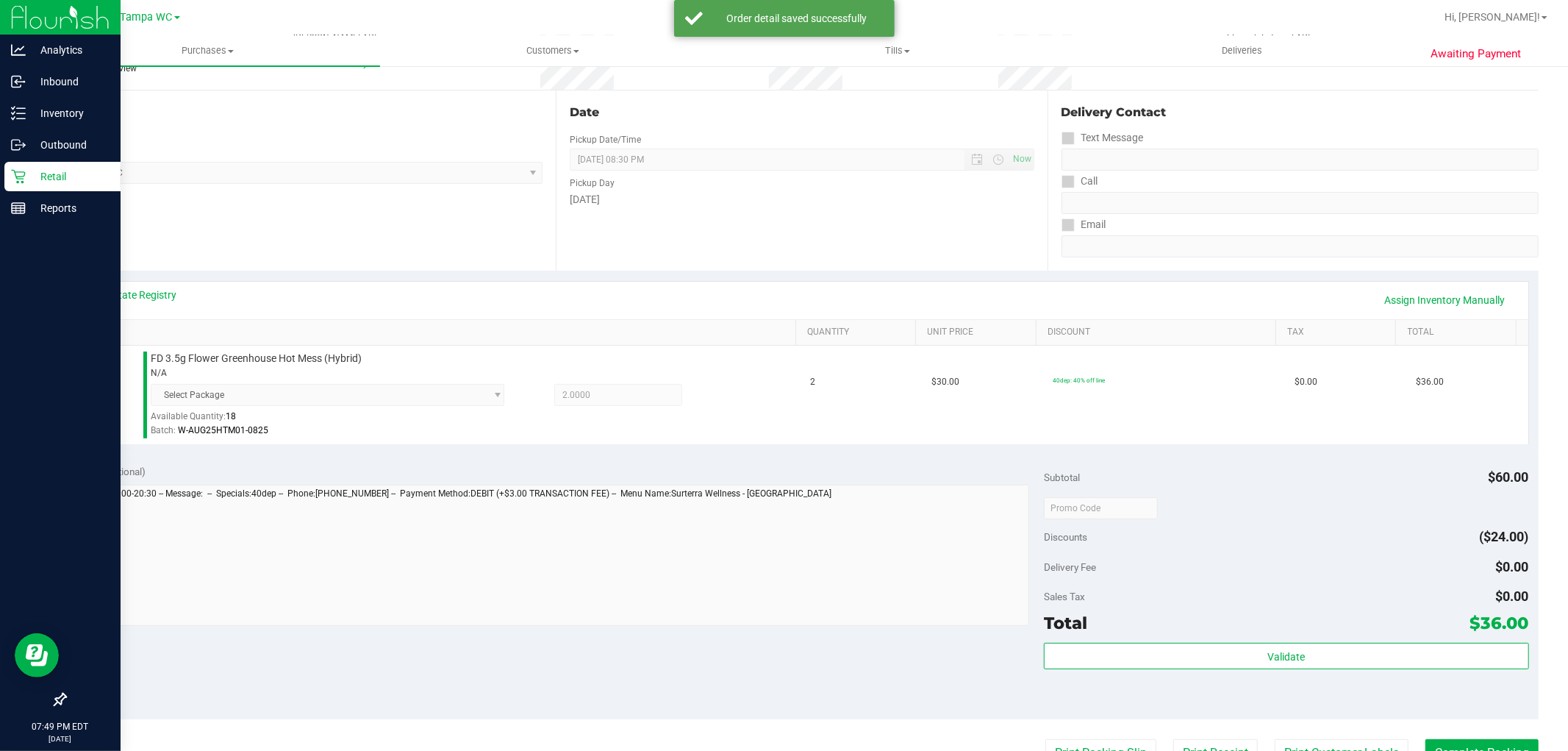
scroll to position [467, 0]
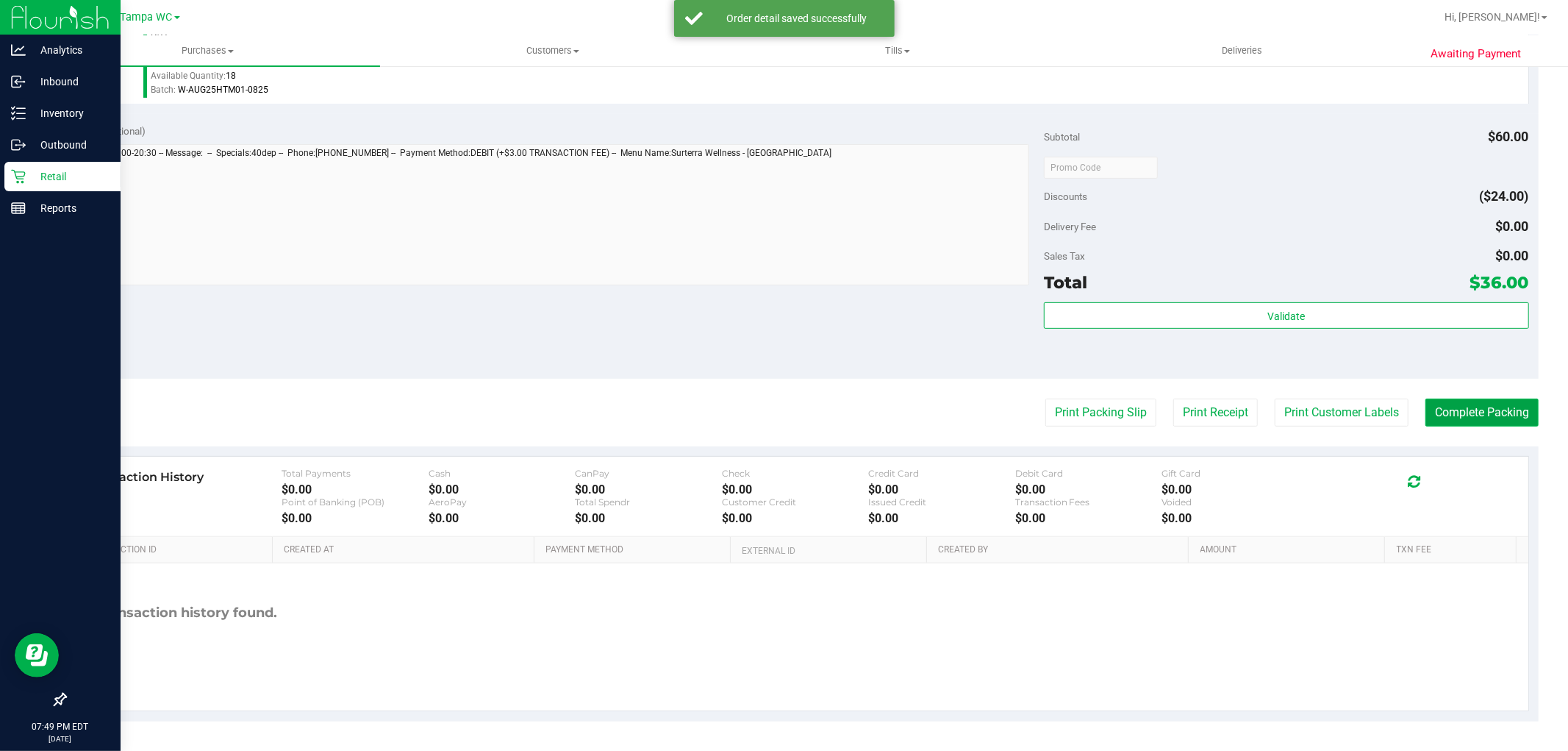
click at [1452, 405] on button "Complete Packing" at bounding box center [1482, 412] width 113 height 28
